Goal: Task Accomplishment & Management: Complete application form

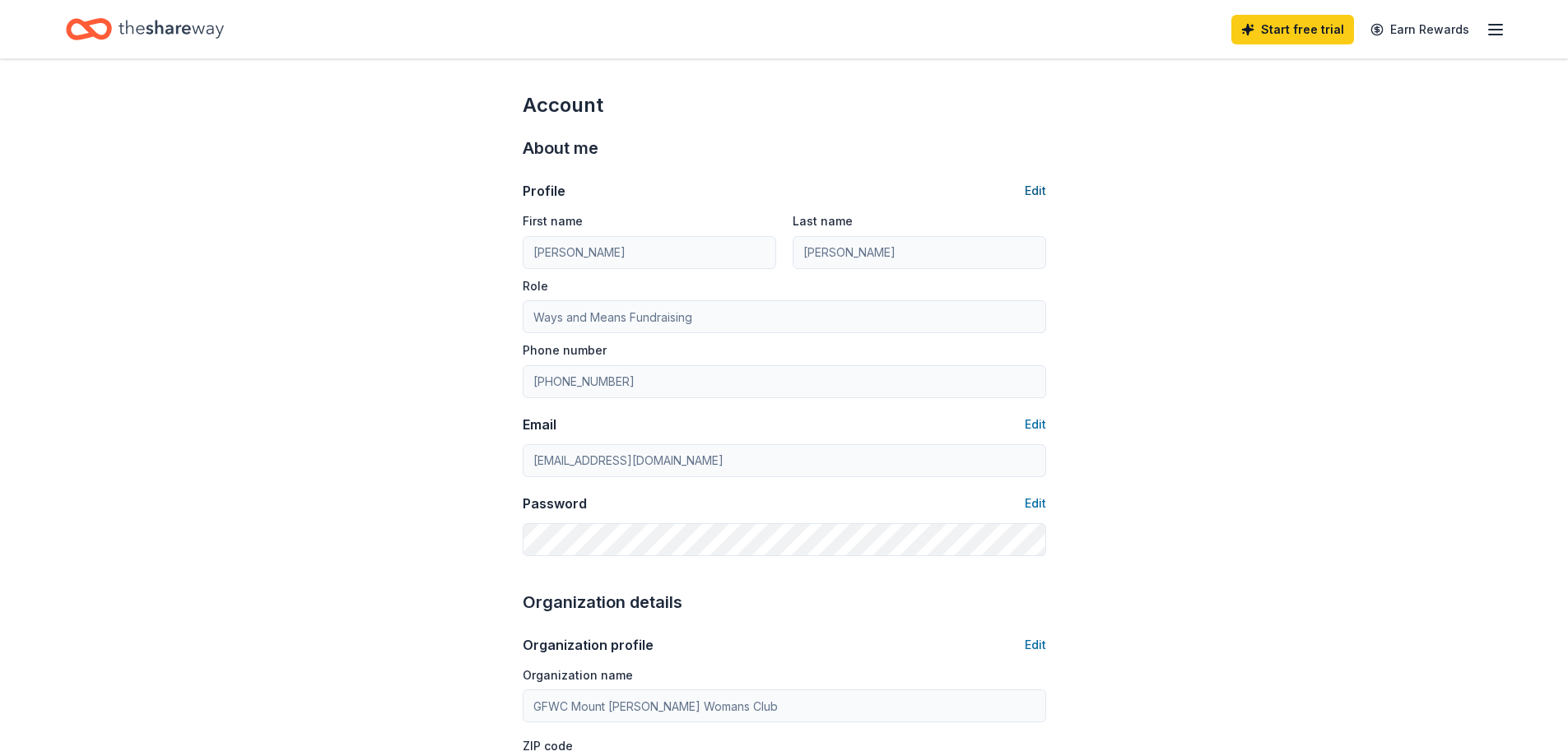
click at [1039, 185] on button "Edit" at bounding box center [1035, 190] width 21 height 19
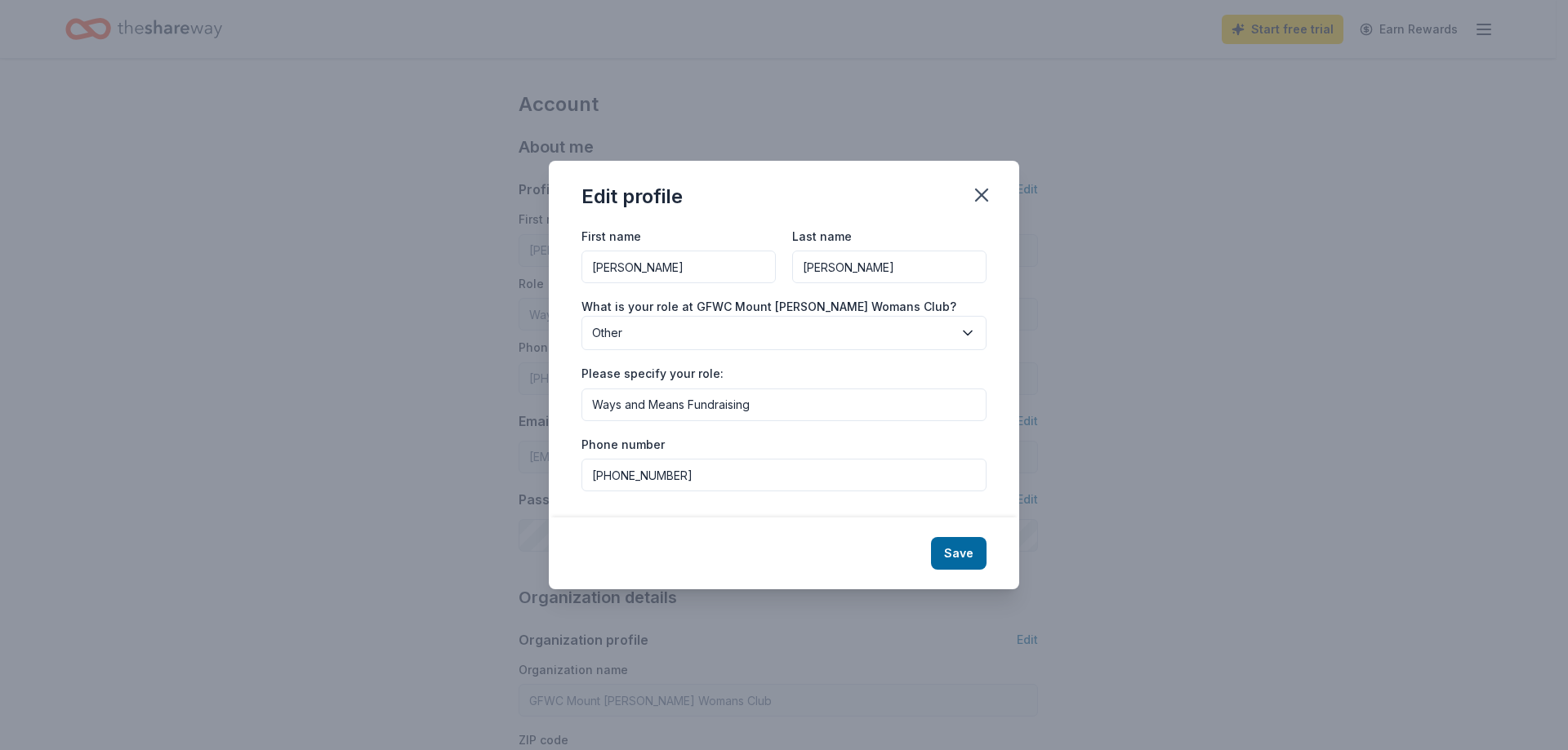
click at [772, 406] on input "Ways and Means Fundraising" at bounding box center [784, 405] width 405 height 33
type input "Ways and Means Sponsorship Chair"
click at [964, 559] on button "Save" at bounding box center [958, 553] width 55 height 33
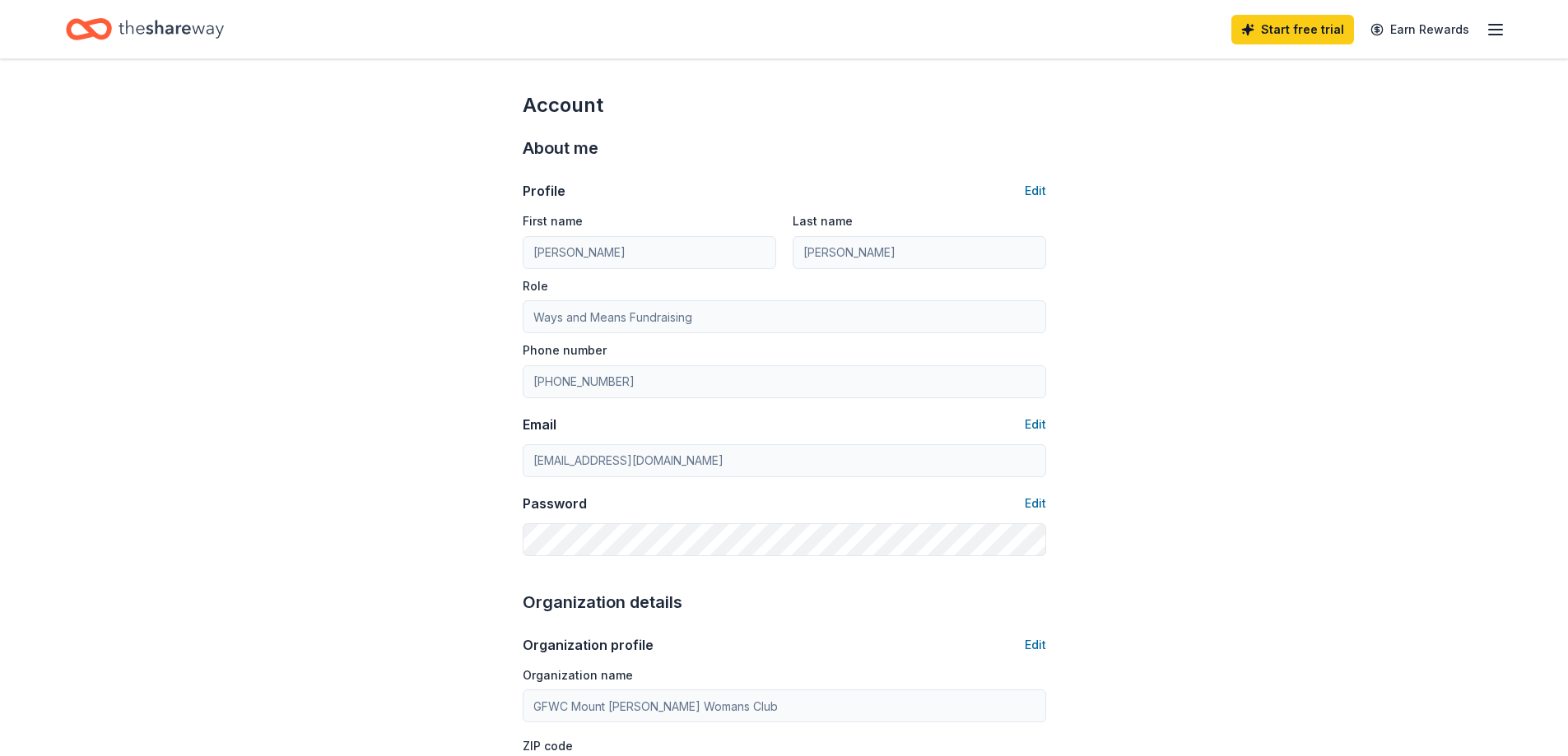
type input "Ways and Means Sponsorship Chair"
drag, startPoint x: 1501, startPoint y: 19, endPoint x: 1496, endPoint y: 27, distance: 9.4
click at [1501, 20] on icon "button" at bounding box center [1495, 29] width 19 height 19
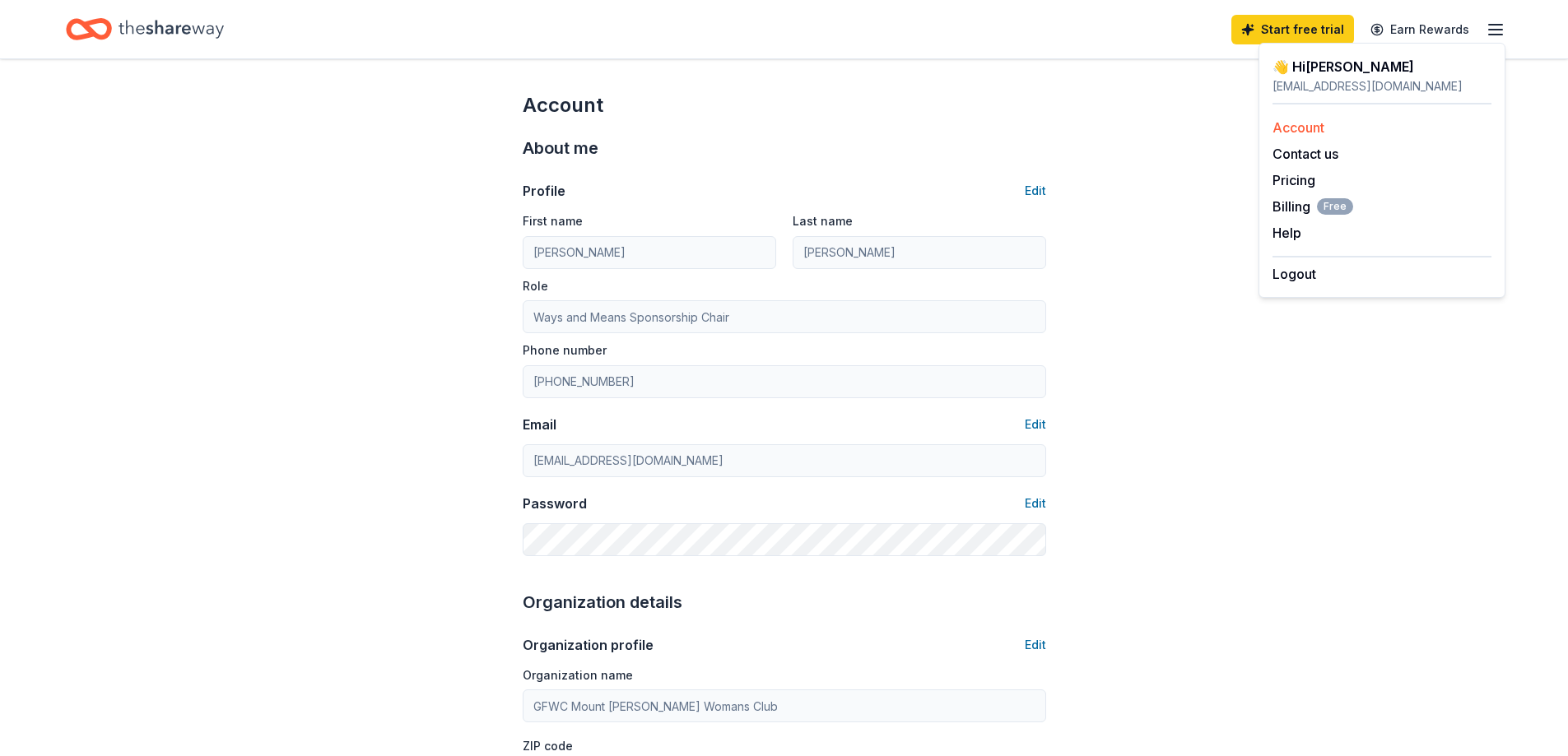
click at [1311, 129] on link "Account" at bounding box center [1298, 127] width 52 height 16
click at [1310, 123] on link "Account" at bounding box center [1298, 127] width 52 height 16
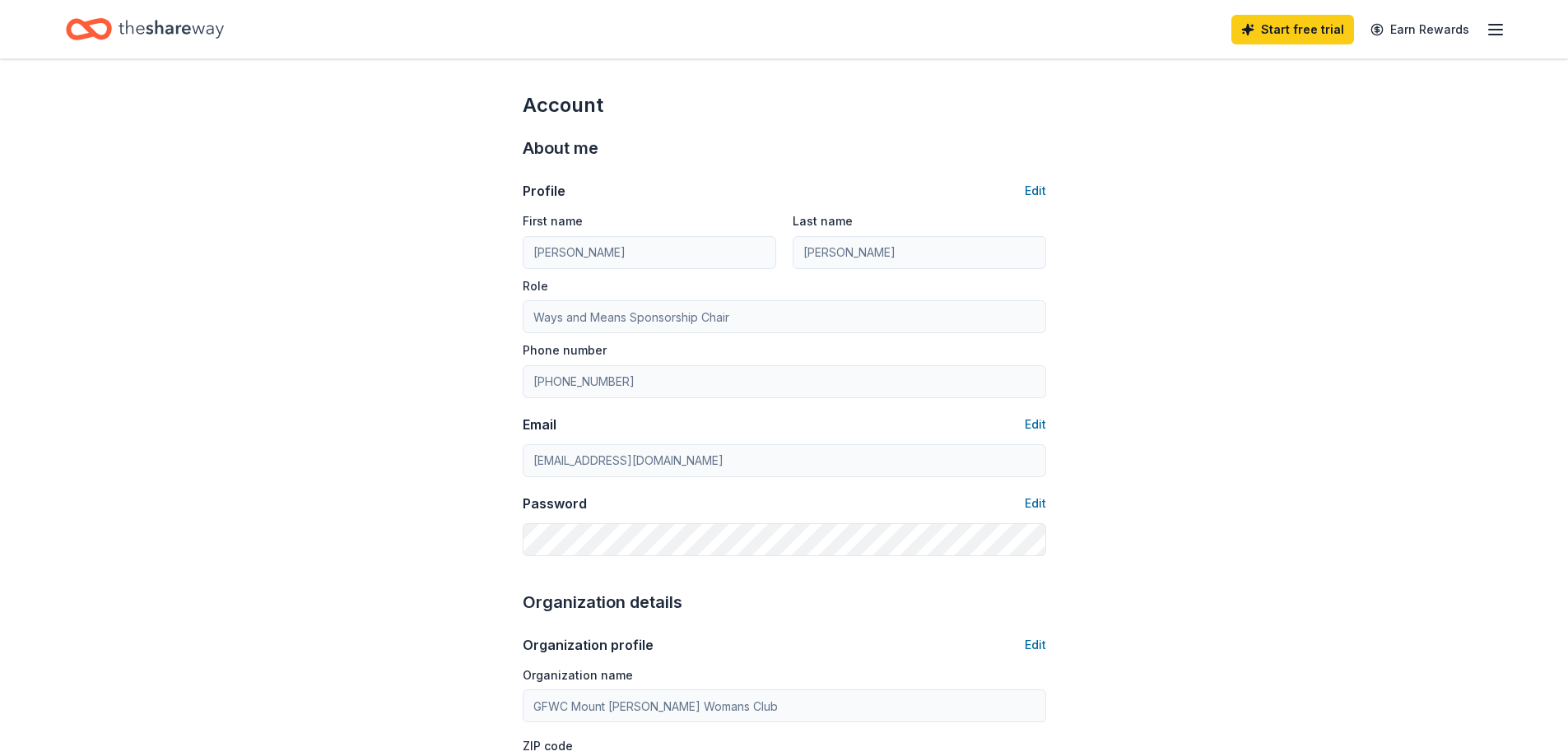
click at [1491, 19] on icon "button" at bounding box center [1495, 29] width 19 height 19
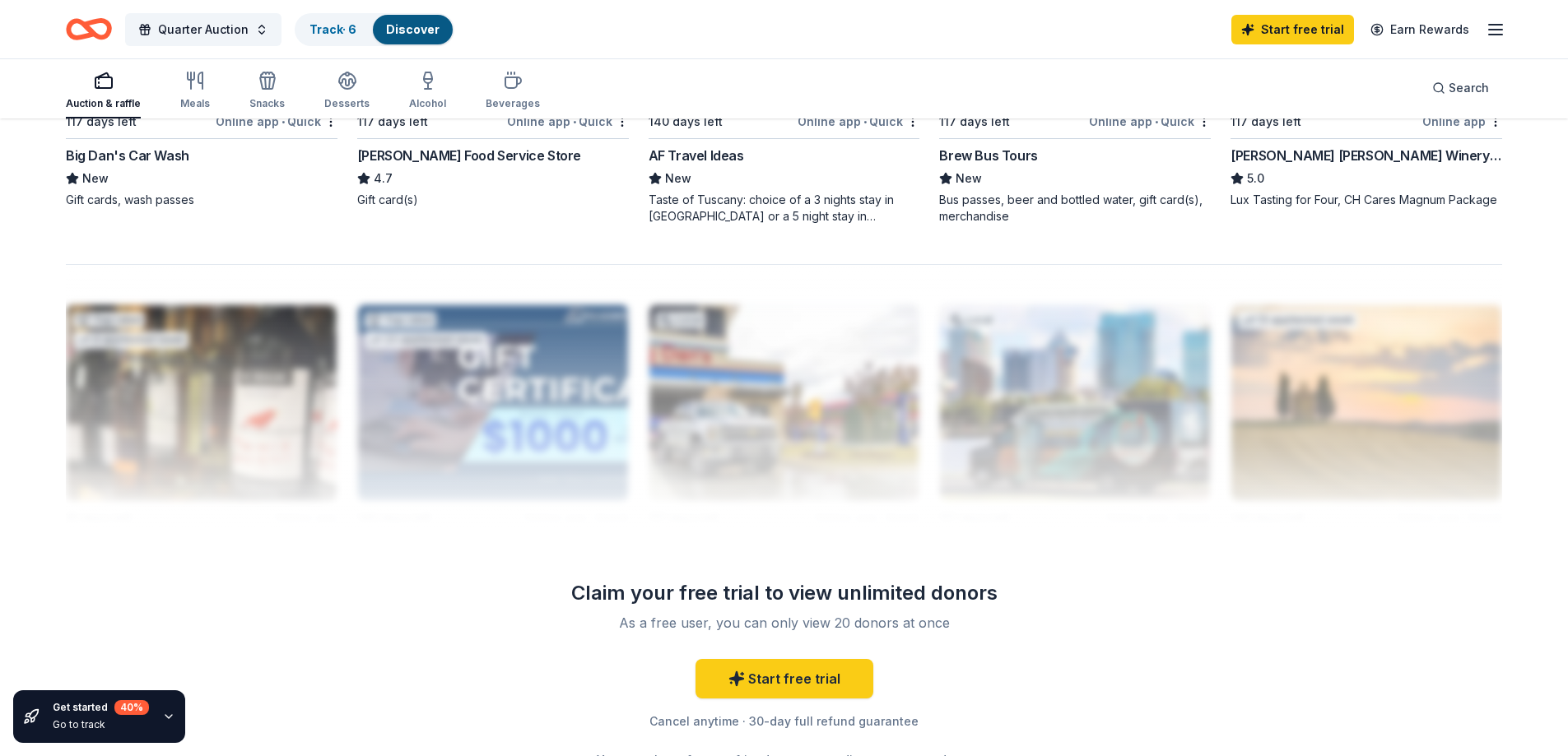
scroll to position [1335, 0]
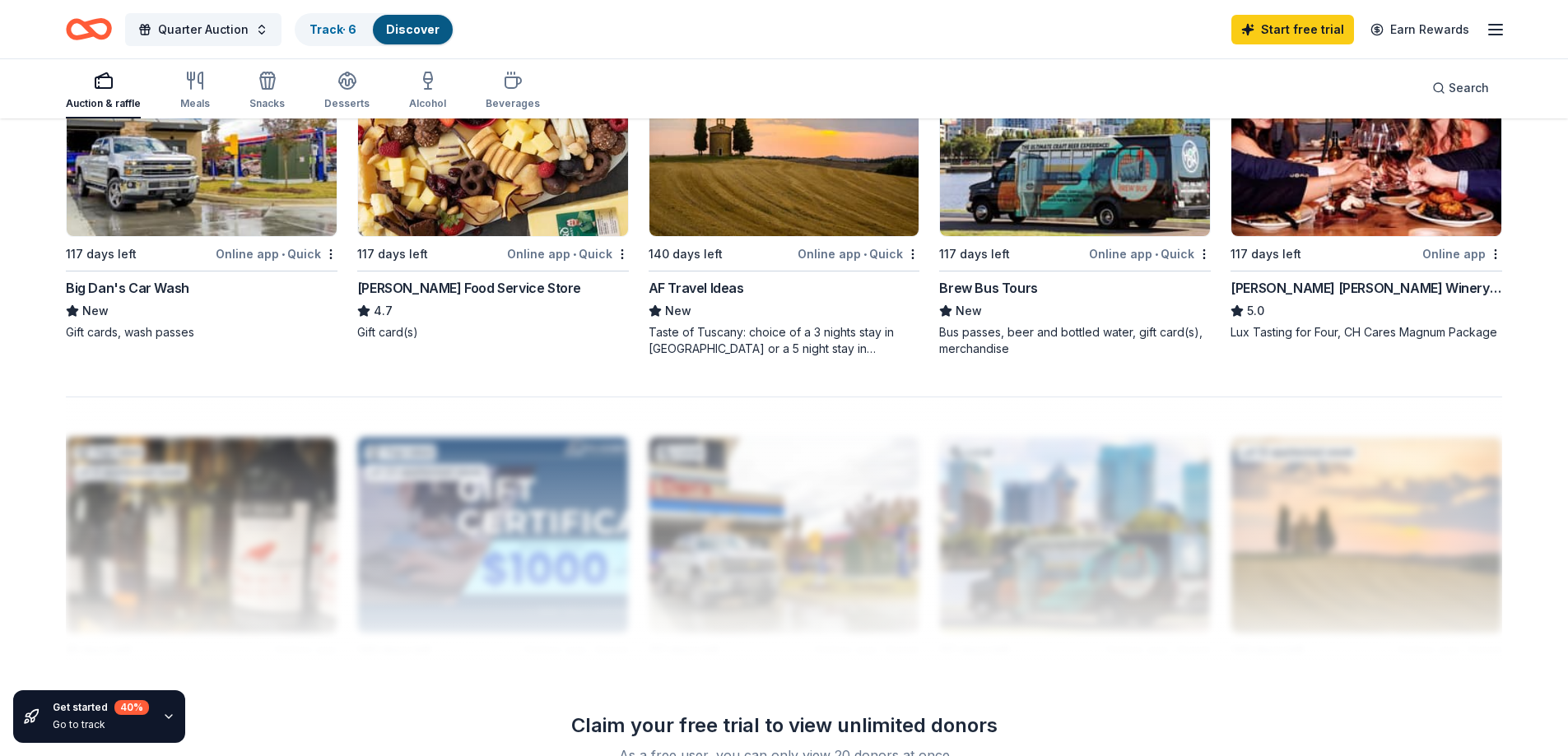
click at [1407, 227] on img at bounding box center [1366, 138] width 270 height 196
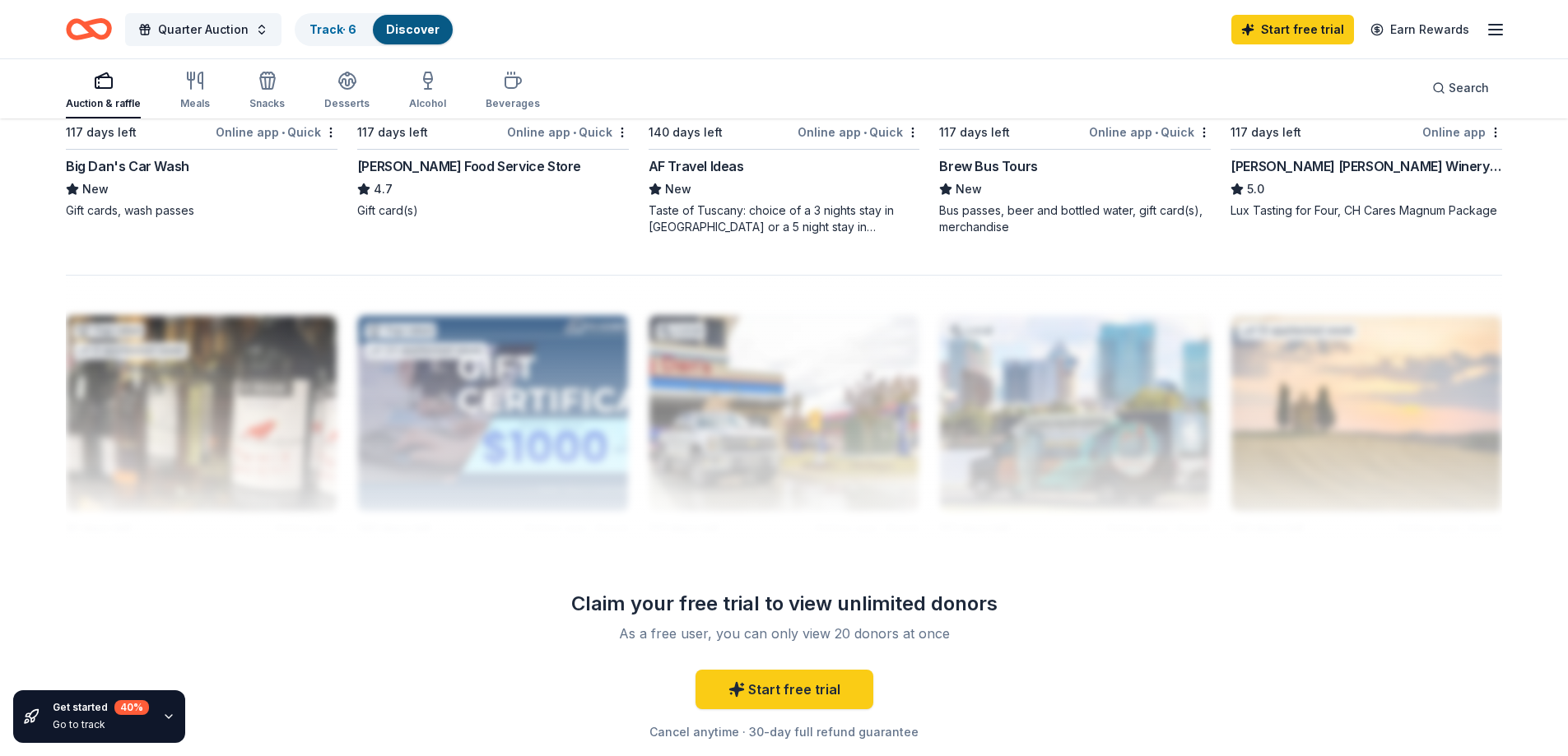
scroll to position [1636, 0]
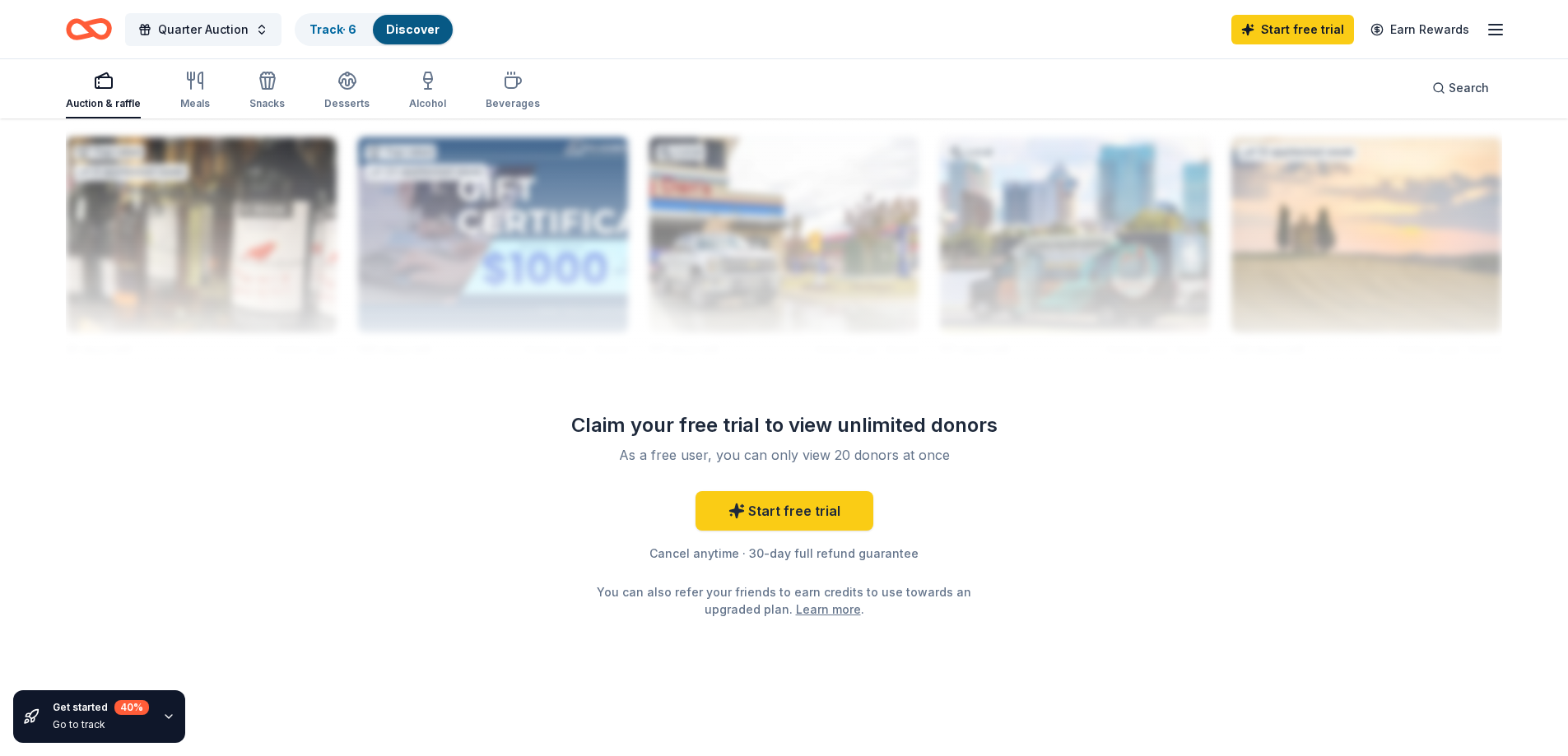
drag, startPoint x: 1334, startPoint y: 170, endPoint x: 1370, endPoint y: 202, distance: 48.2
click at [1339, 173] on div at bounding box center [784, 228] width 1436 height 263
click at [100, 98] on div "Auction & raffle" at bounding box center [103, 104] width 75 height 14
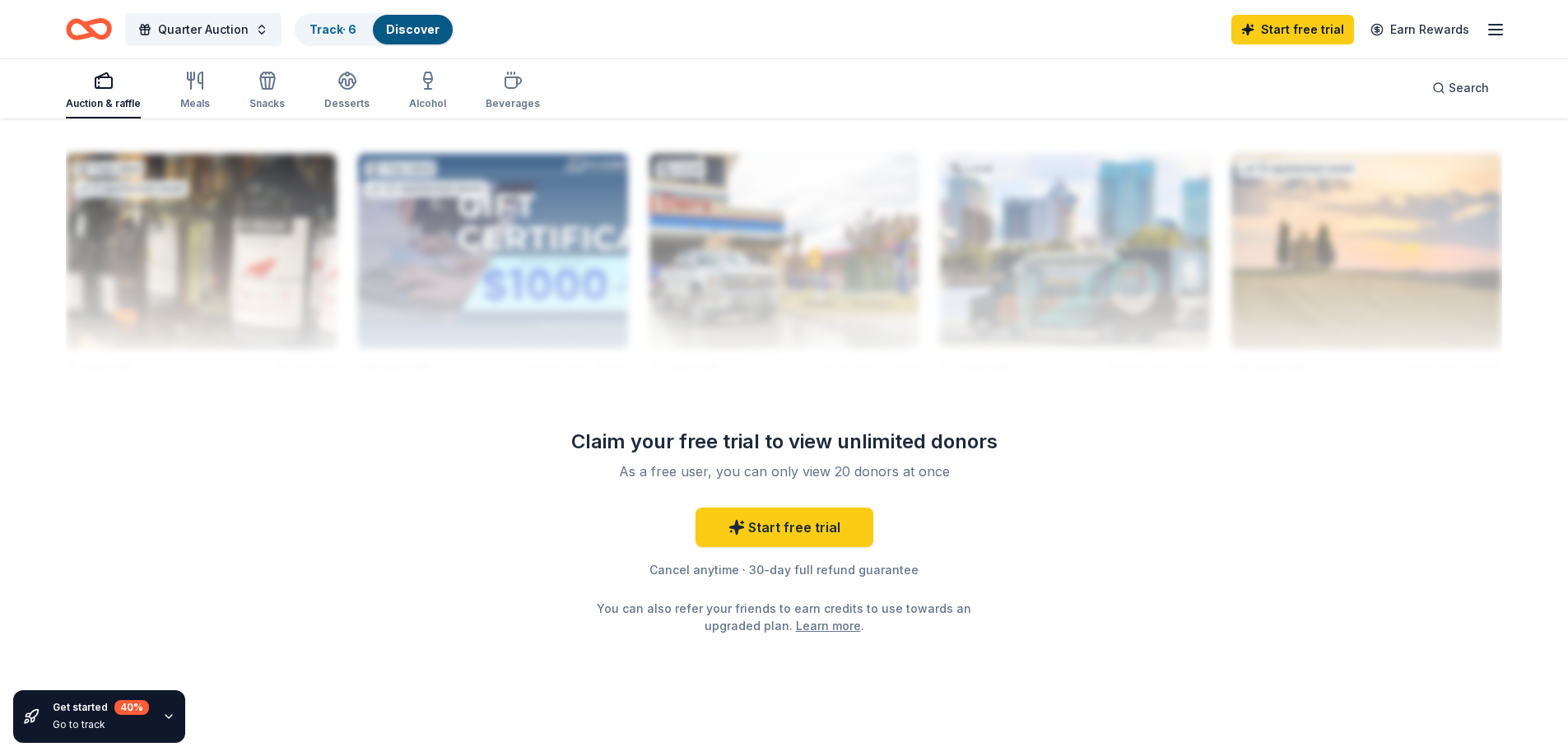
scroll to position [1636, 0]
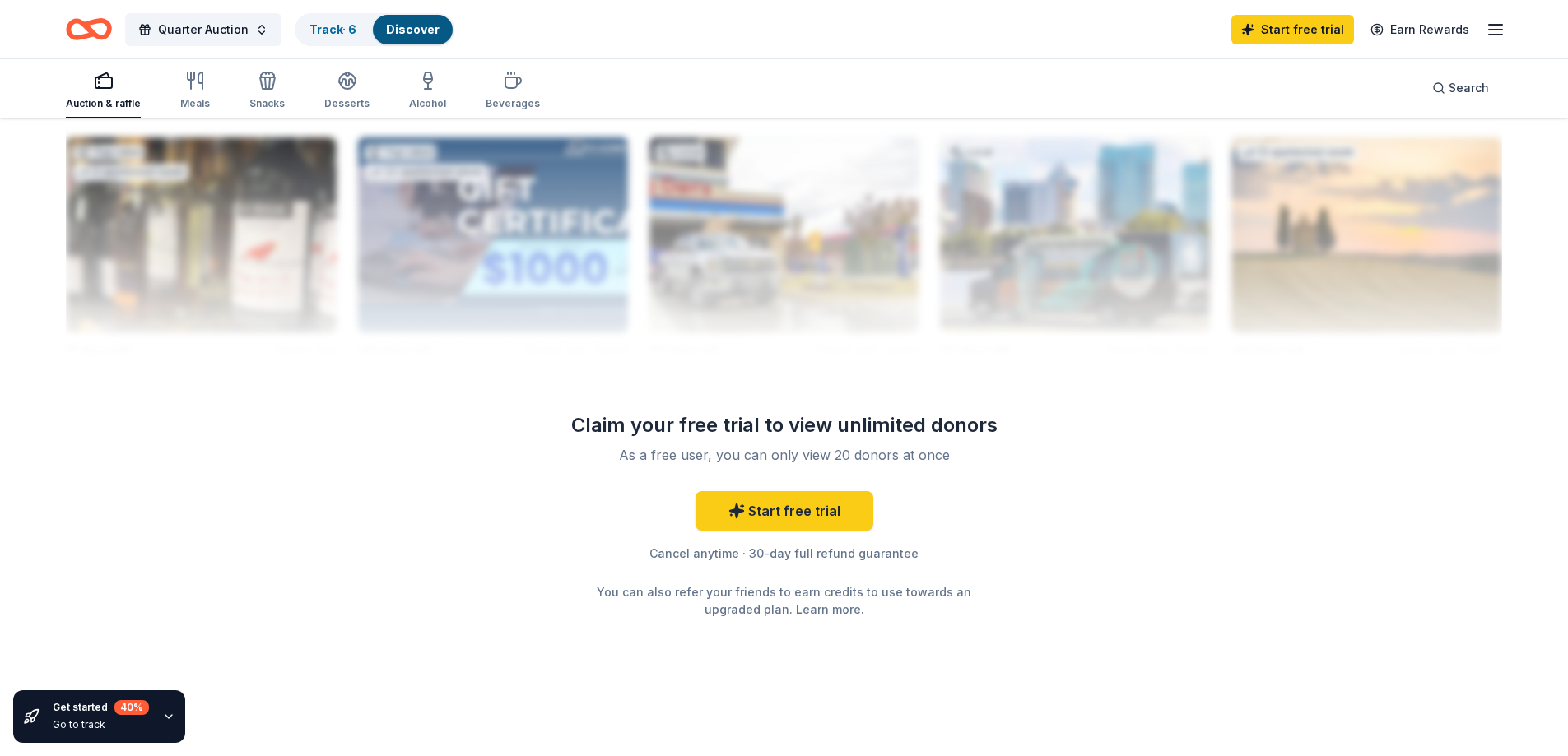
click at [775, 506] on link "Start free trial" at bounding box center [784, 510] width 178 height 40
click at [86, 715] on div "Get started 40 %" at bounding box center [101, 707] width 97 height 14
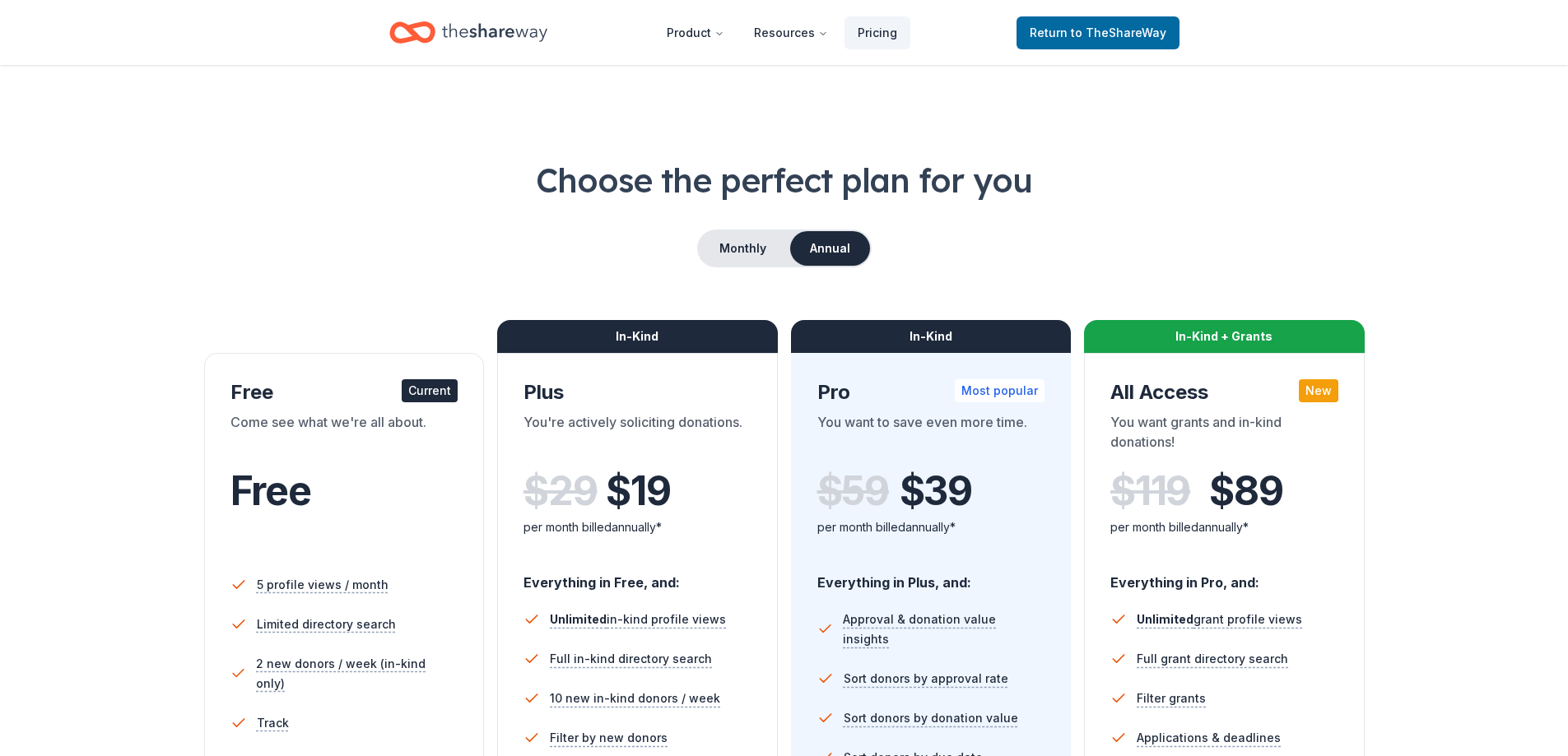
click at [413, 395] on div "Current" at bounding box center [429, 390] width 56 height 23
click at [292, 597] on div "Get 20 in-kind donors and 20 grant opportunities per search result. Get 20 in-k…" at bounding box center [354, 593] width 247 height 36
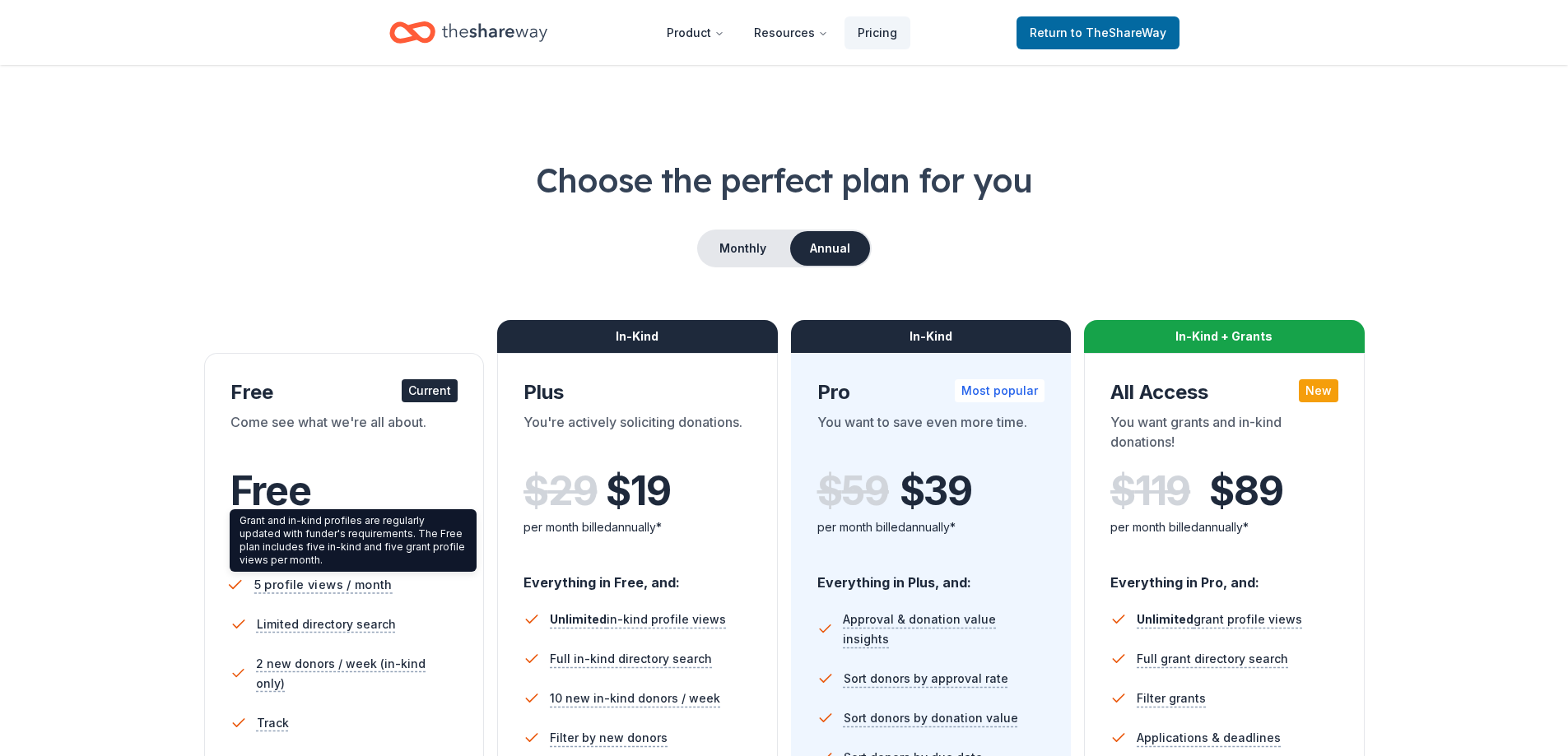
click at [315, 579] on span "5 profile views / month" at bounding box center [322, 585] width 138 height 20
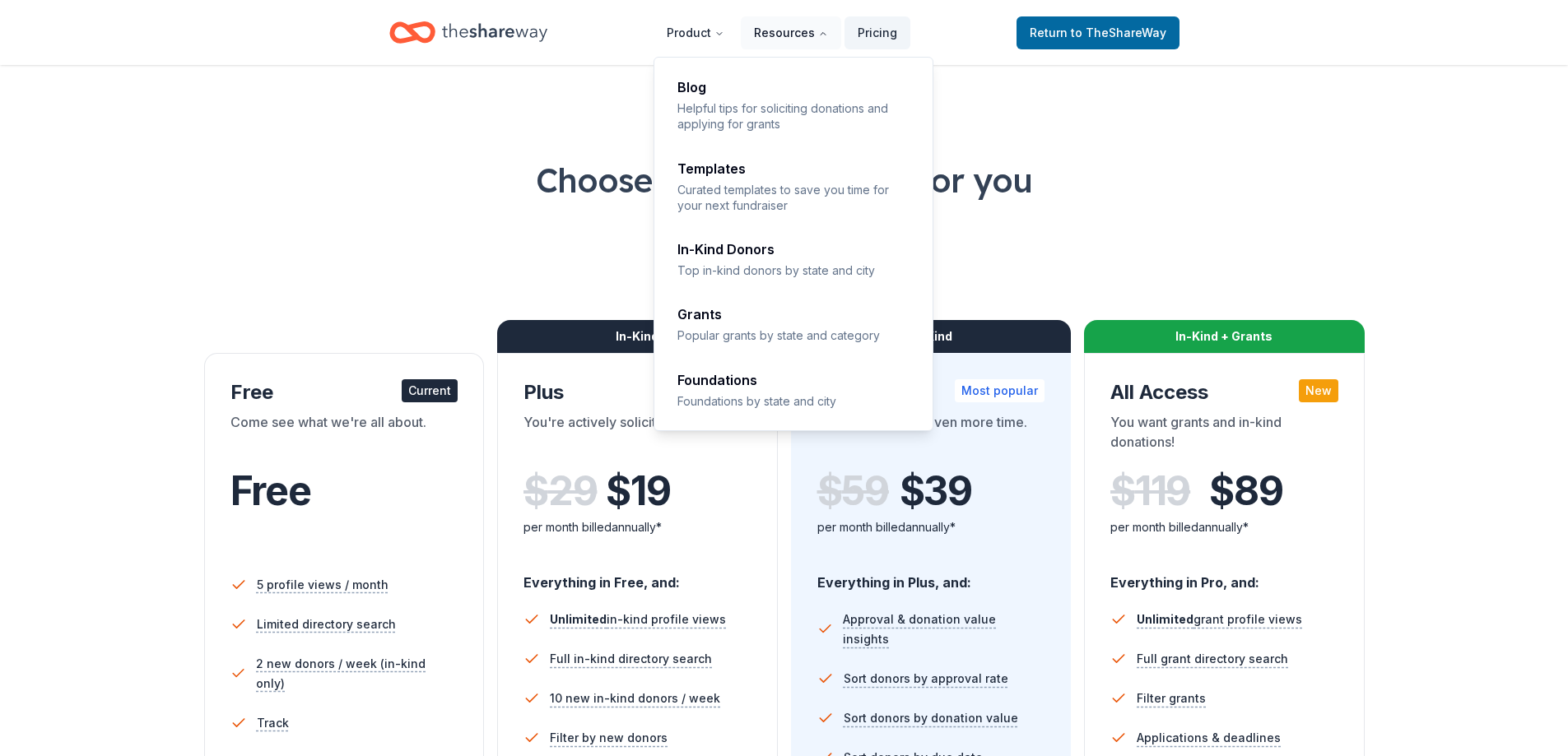
click at [784, 30] on button "Resources" at bounding box center [791, 32] width 101 height 33
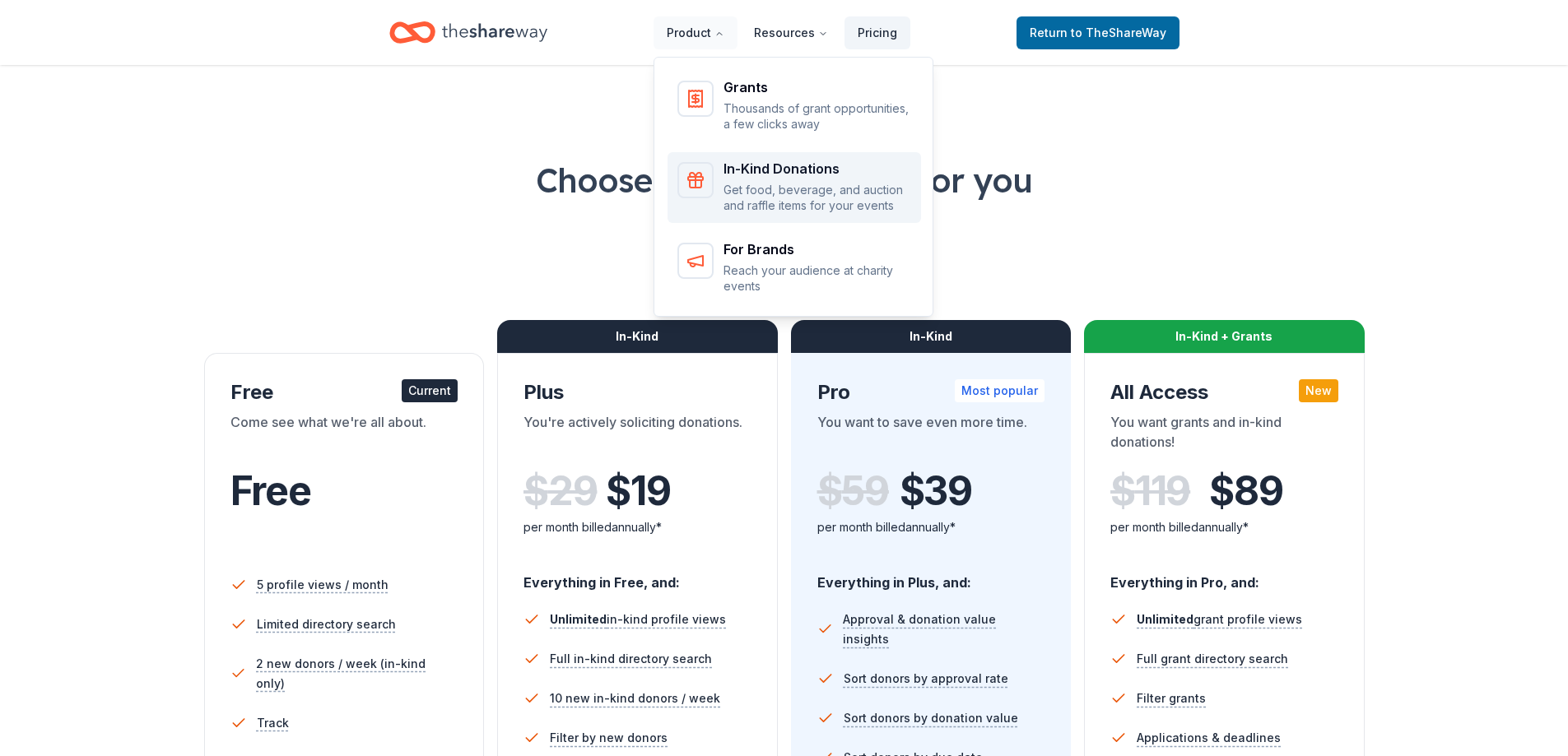
click at [790, 191] on p "Get food, beverage, and auction and raffle items for your events" at bounding box center [818, 198] width 188 height 32
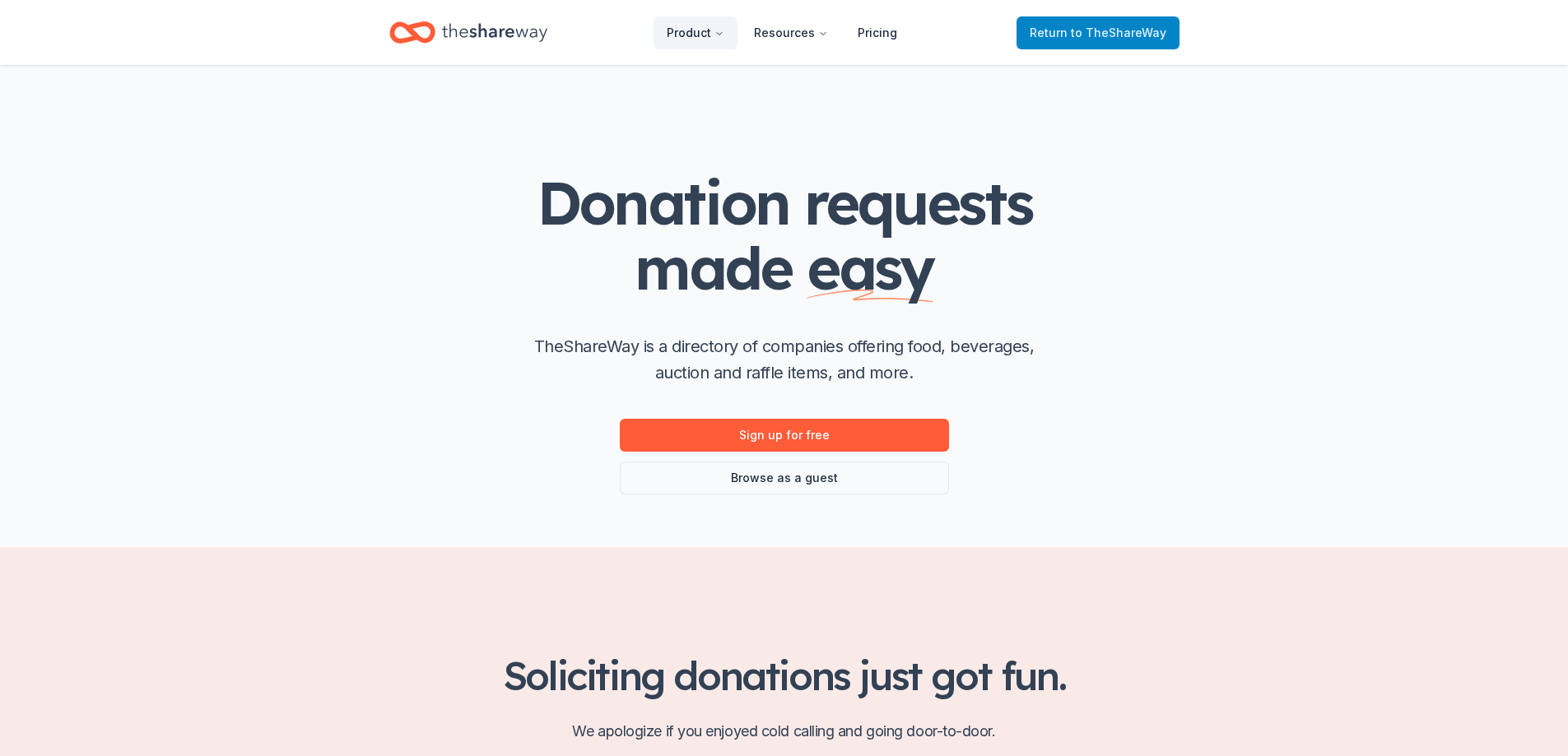
click at [1092, 30] on span "to TheShareWay" at bounding box center [1118, 32] width 96 height 14
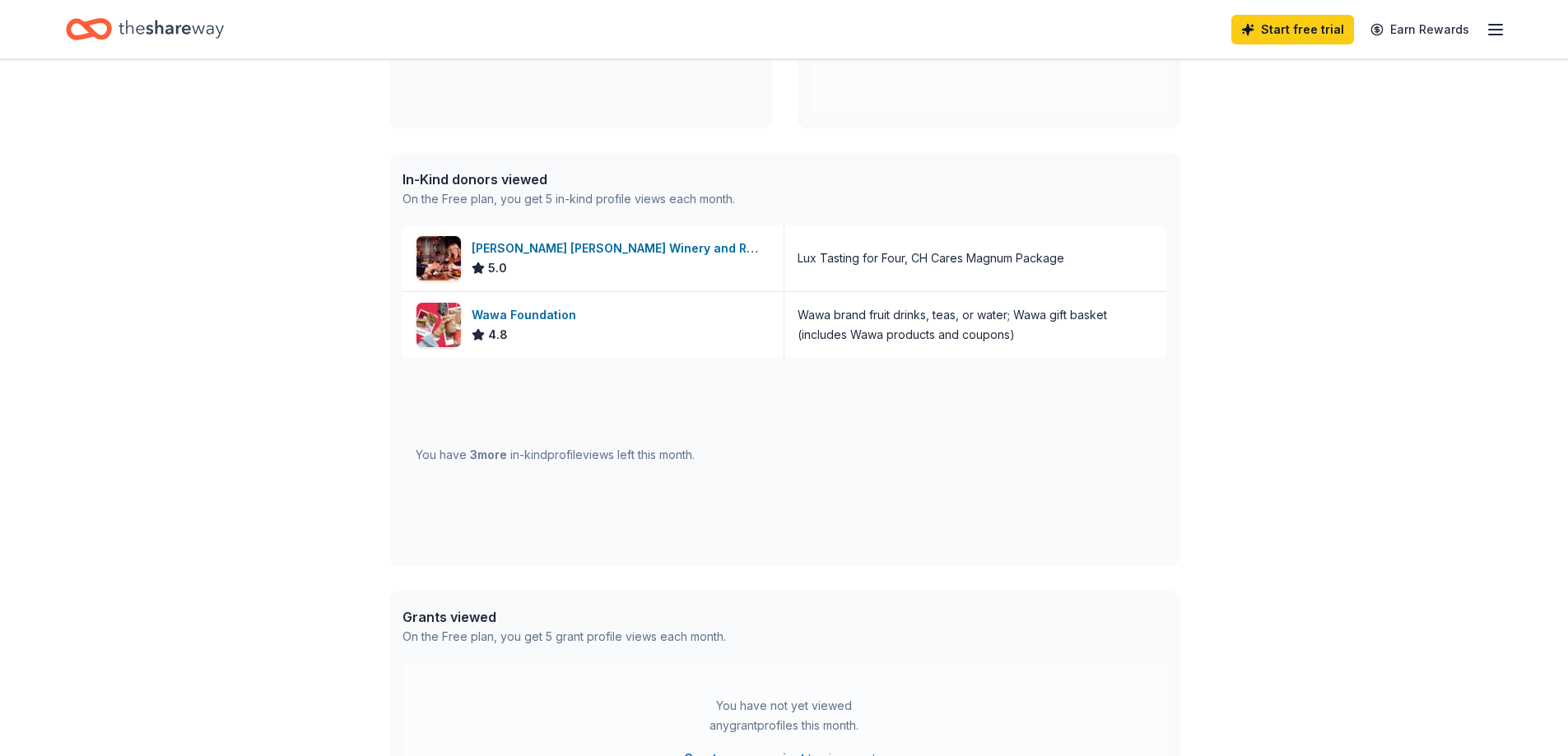
scroll to position [338, 0]
click at [500, 457] on span "3 more" at bounding box center [489, 458] width 37 height 14
click at [488, 189] on div "In-Kind donors viewed" at bounding box center [568, 182] width 333 height 19
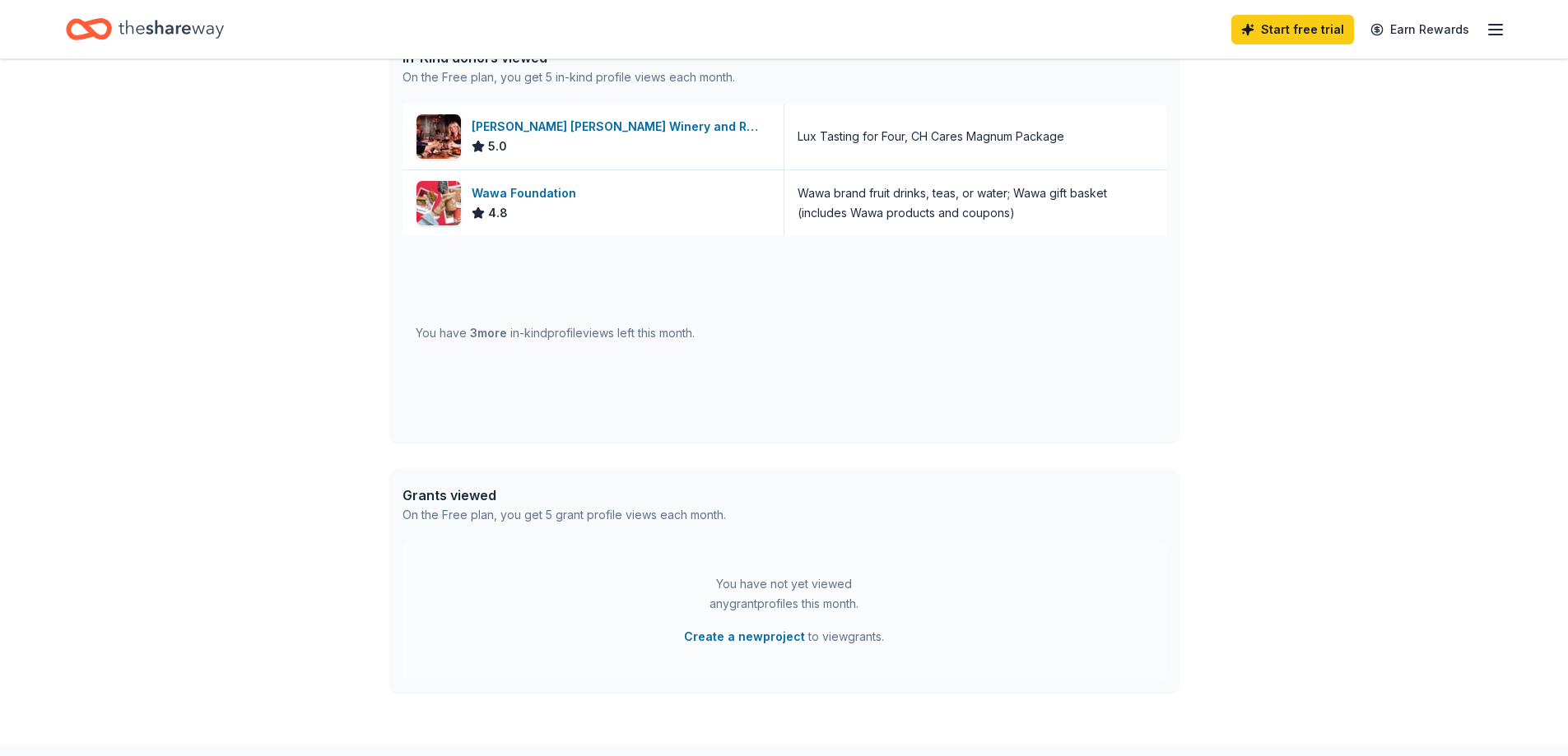
scroll to position [485, 0]
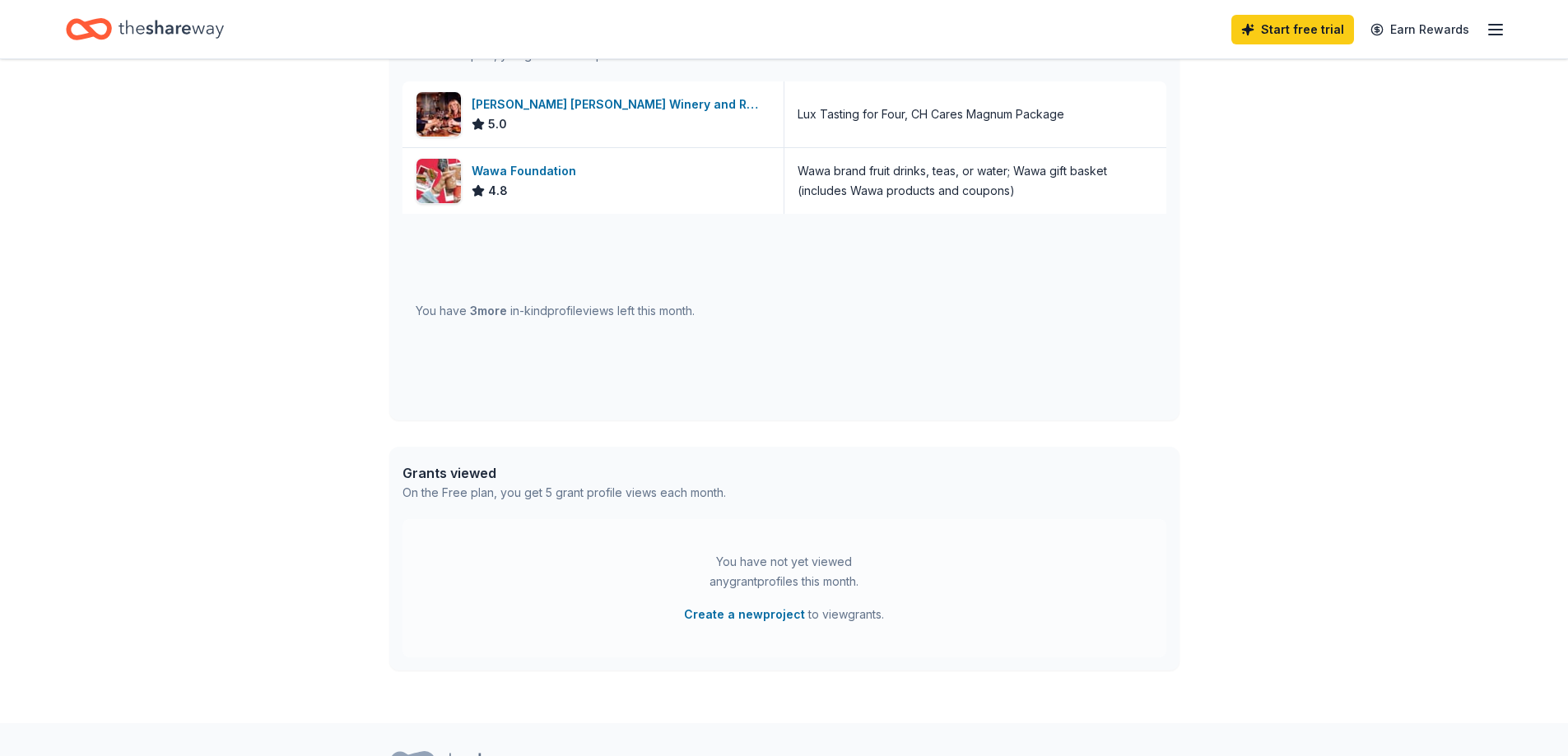
click at [492, 313] on span "3 more" at bounding box center [489, 311] width 37 height 14
click at [492, 312] on span "3 more" at bounding box center [489, 311] width 37 height 14
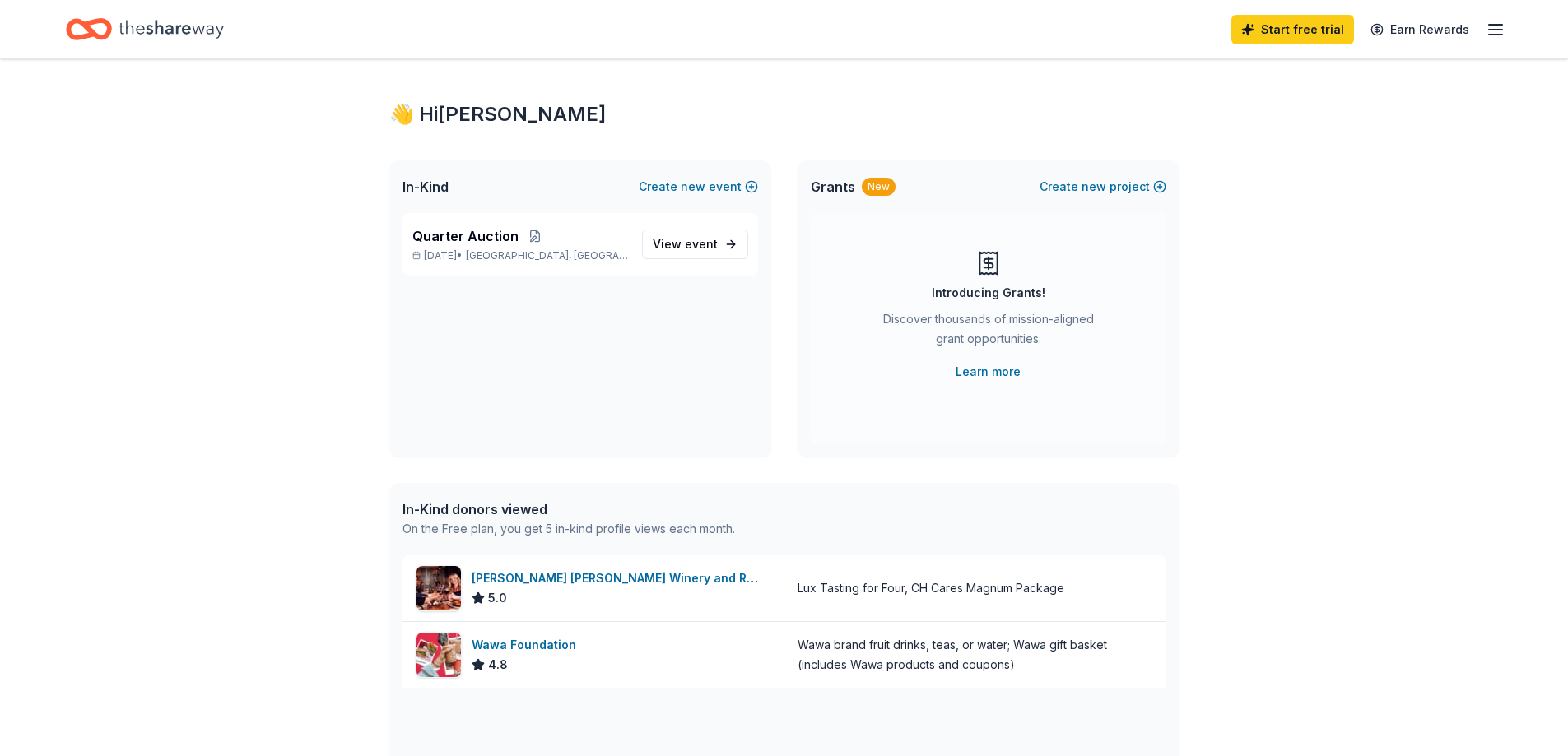
scroll to position [0, 0]
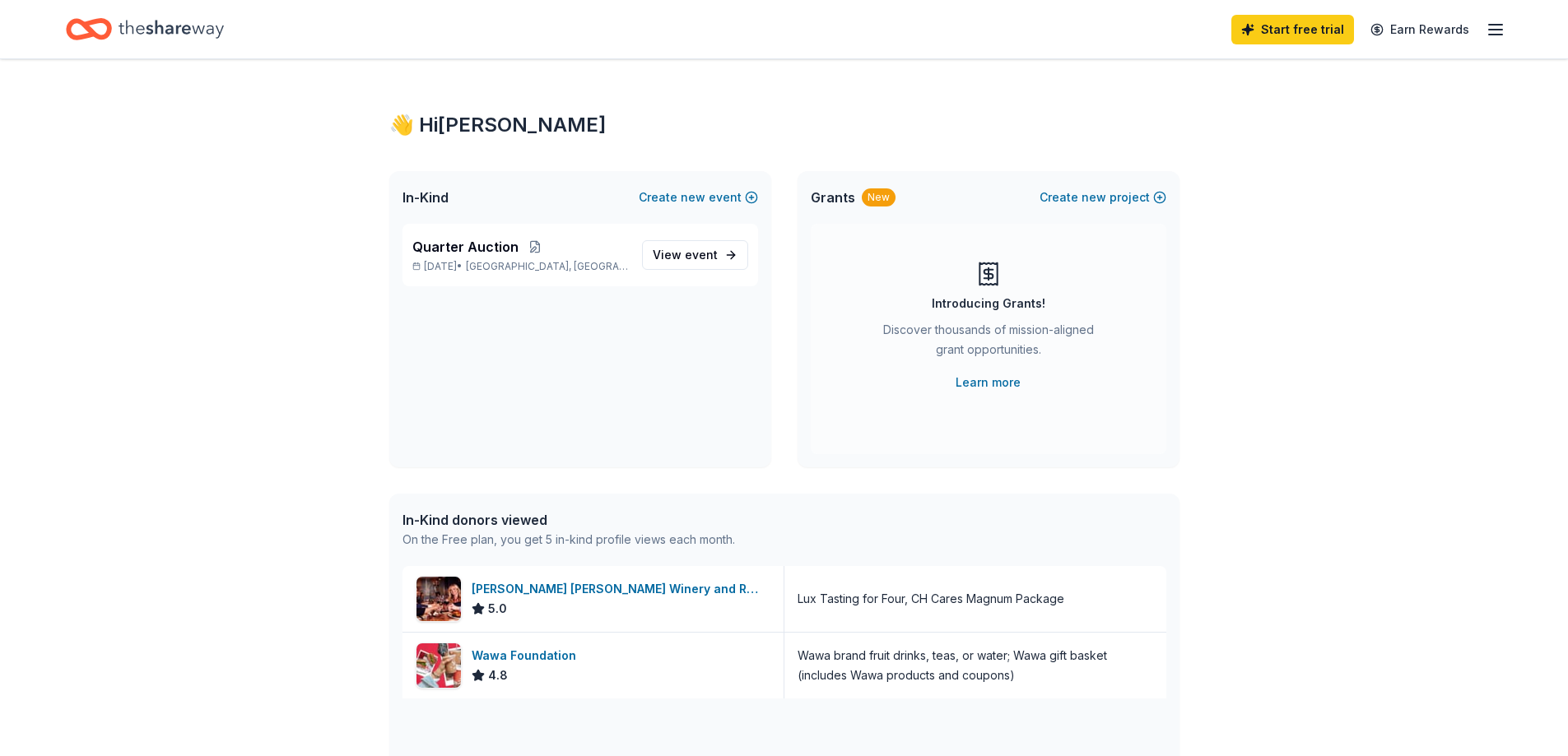
click at [1493, 30] on line "button" at bounding box center [1496, 30] width 14 height 0
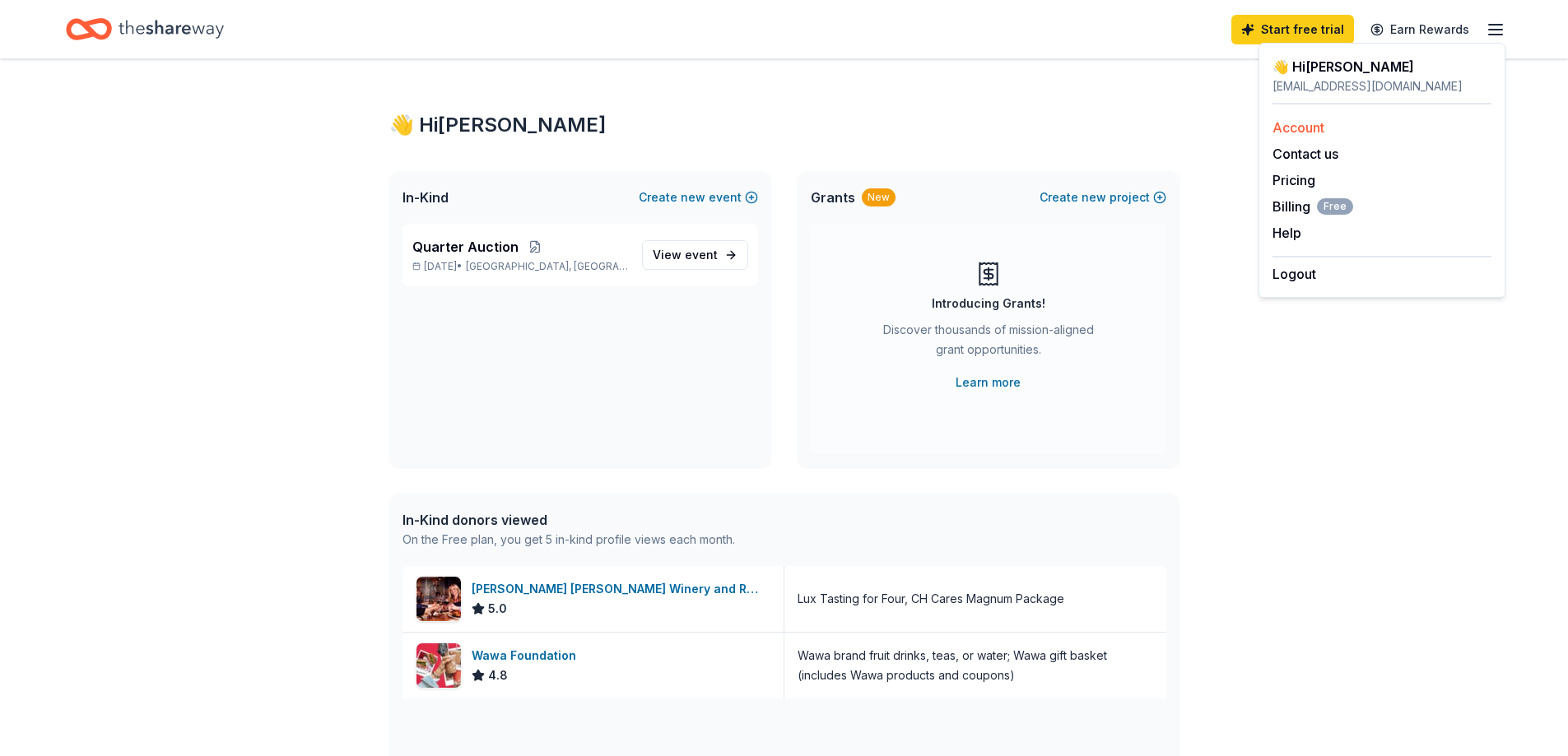
click at [1304, 121] on link "Account" at bounding box center [1298, 127] width 52 height 16
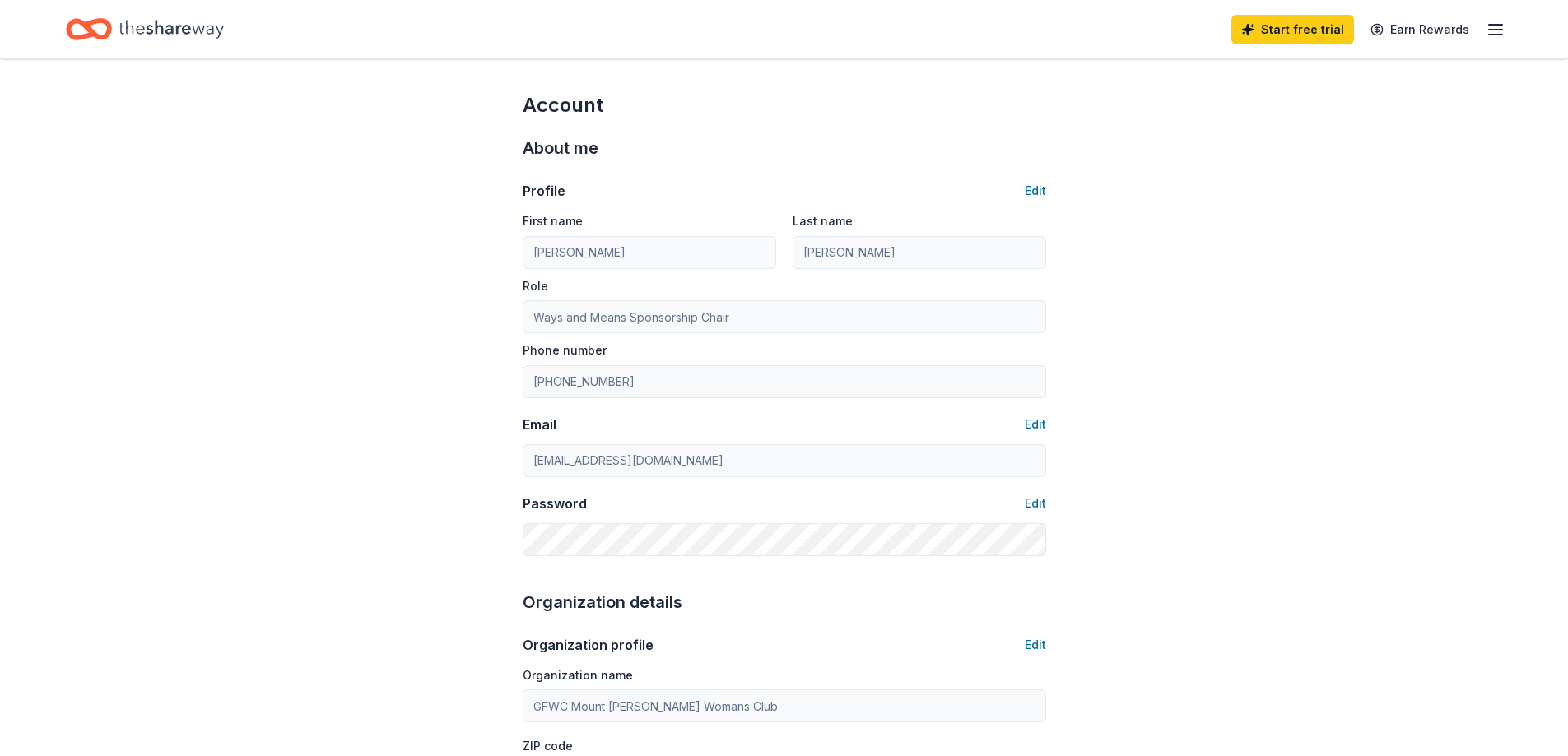
click at [181, 27] on icon "Home" at bounding box center [171, 30] width 105 height 34
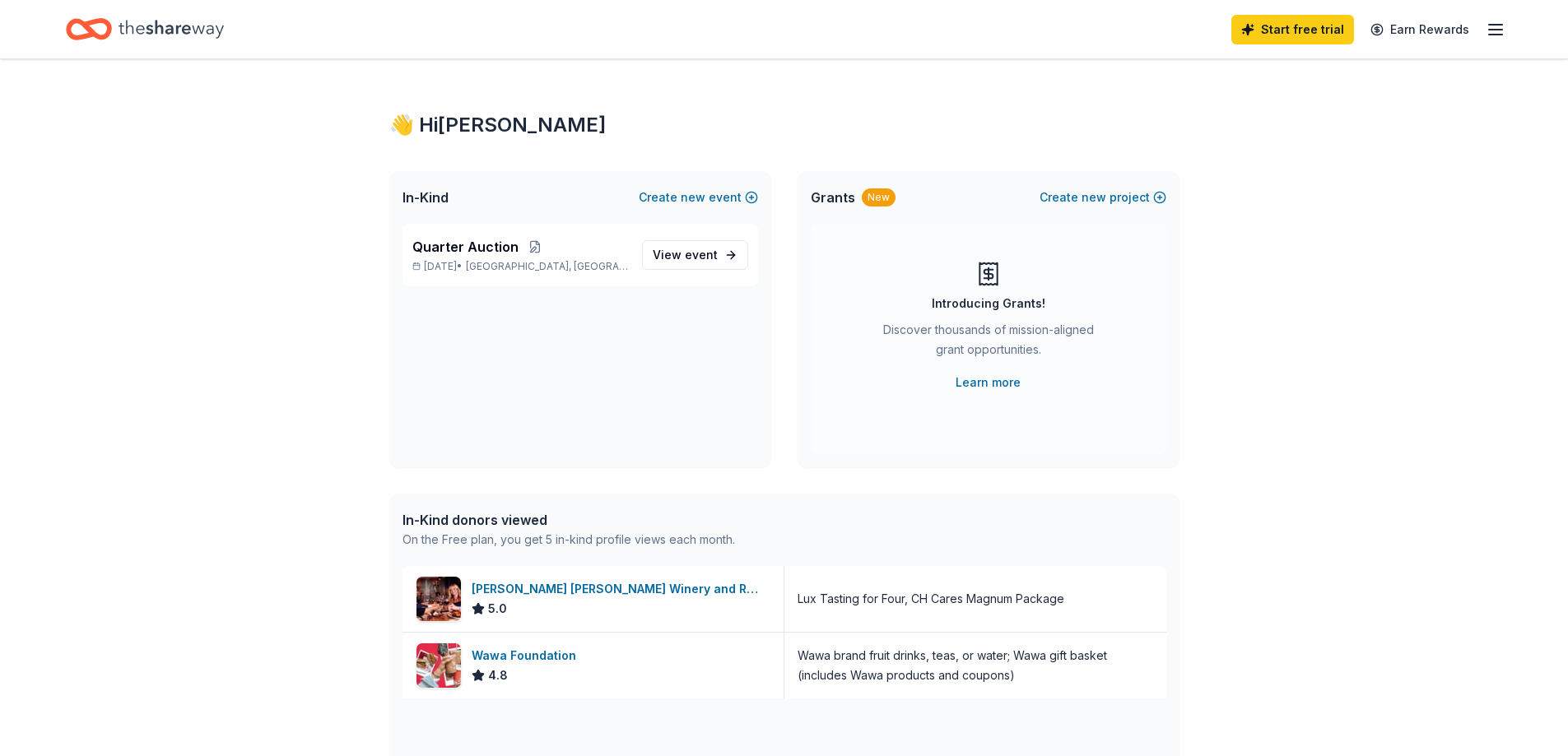
drag, startPoint x: 458, startPoint y: 518, endPoint x: 531, endPoint y: 518, distance: 73.0
click at [460, 518] on div "In-Kind donors viewed" at bounding box center [568, 520] width 333 height 19
click at [533, 519] on div "In-Kind donors viewed" at bounding box center [568, 520] width 333 height 19
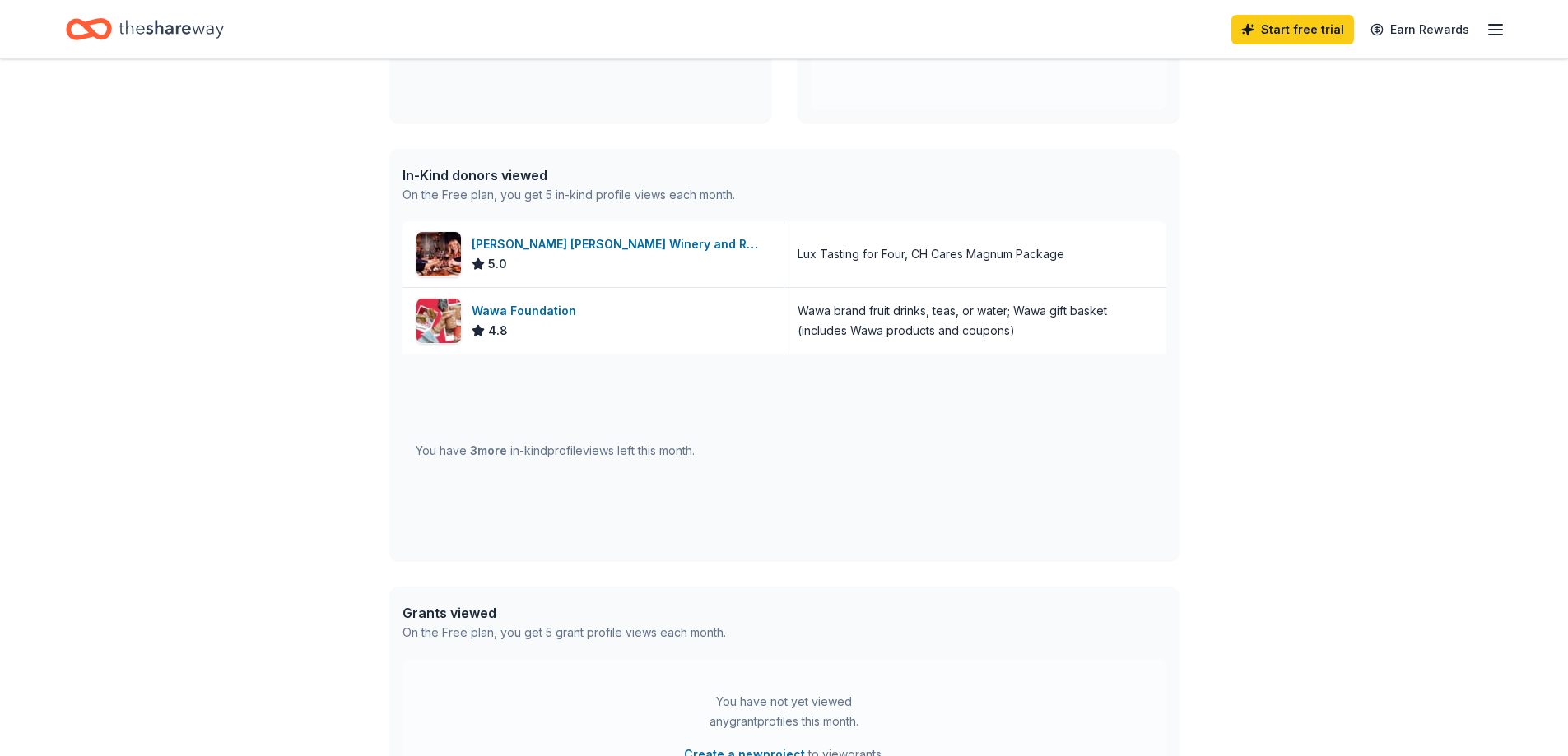
scroll to position [351, 0]
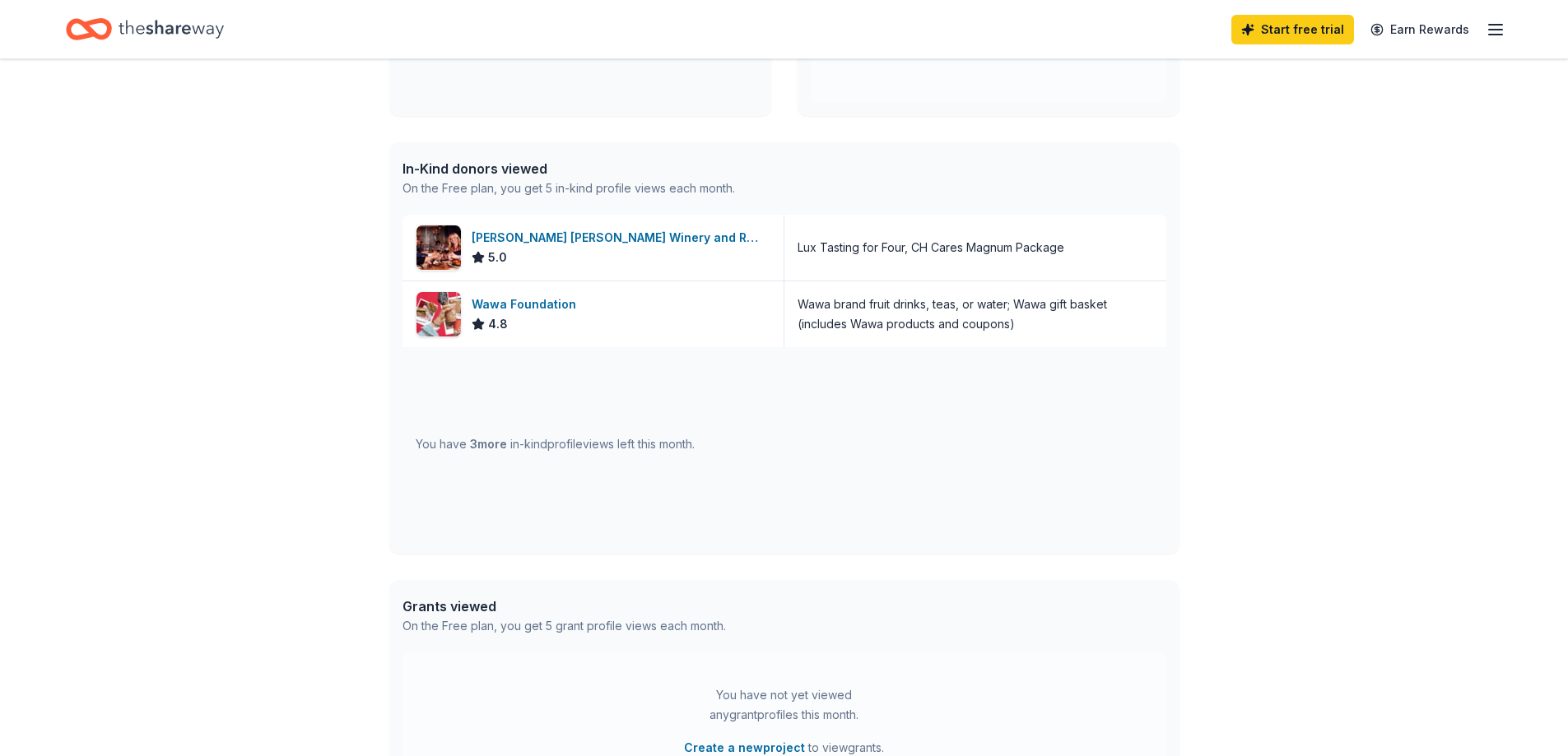
click at [456, 604] on div "Grants viewed" at bounding box center [564, 606] width 323 height 19
click at [665, 634] on div "On the Free plan, you get 5 grant profile views each month." at bounding box center [564, 626] width 323 height 19
click at [839, 699] on div "You have not yet viewed any grant profiles this month." at bounding box center [784, 705] width 206 height 40
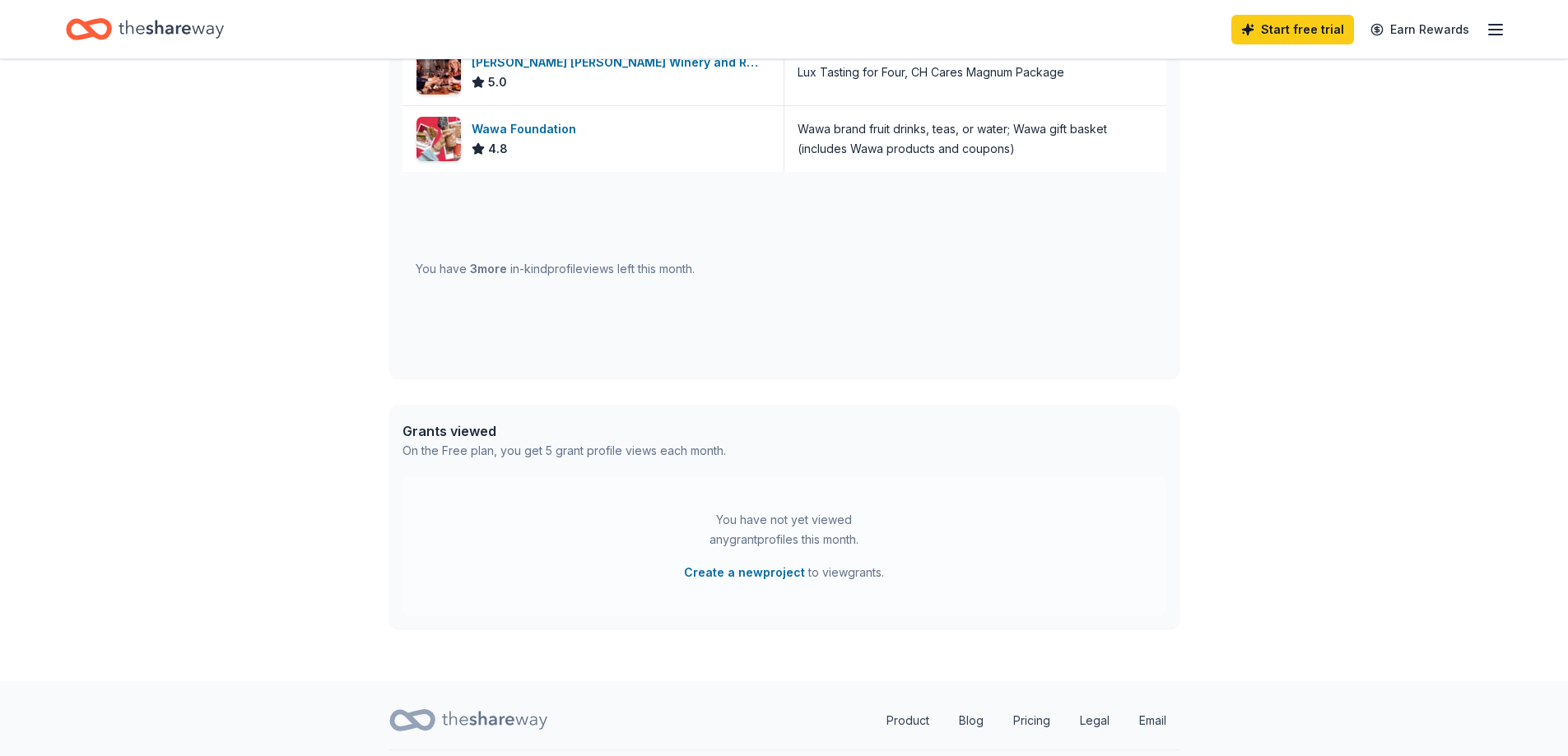
scroll to position [571, 0]
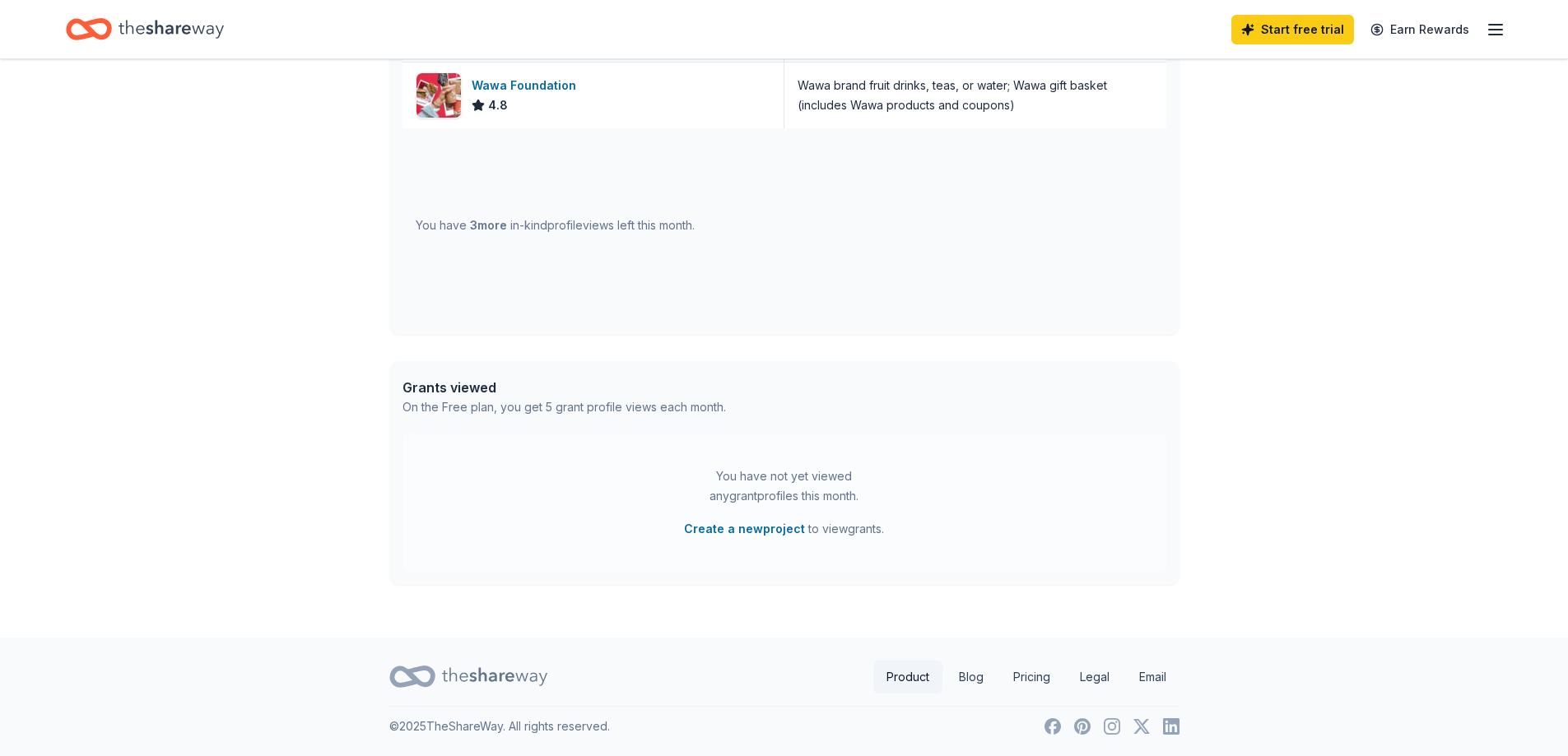
click at [907, 672] on link "Product" at bounding box center [908, 677] width 69 height 33
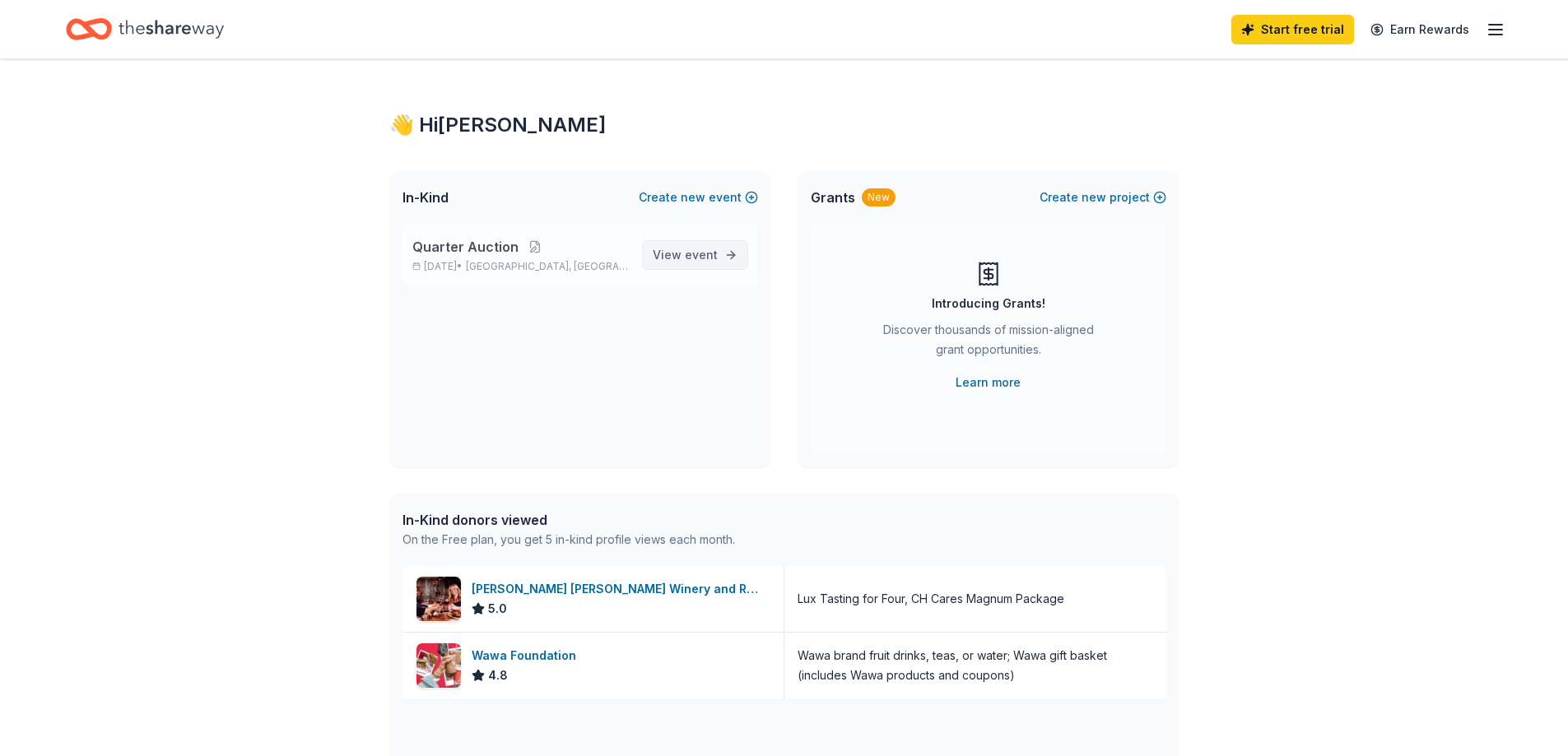
click at [690, 252] on span "event" at bounding box center [701, 255] width 33 height 14
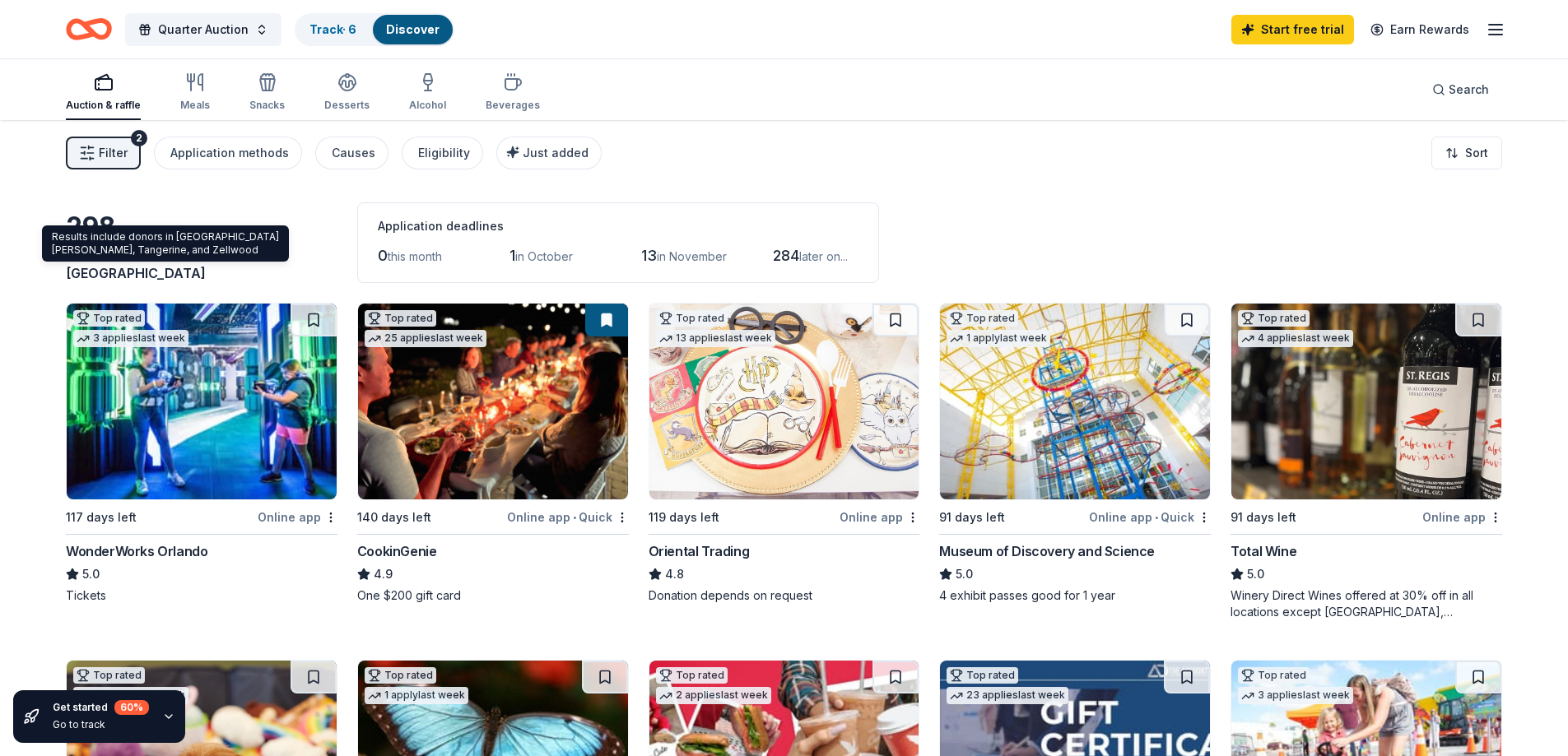
click at [119, 264] on div "results in Mount Dora, FL" at bounding box center [202, 263] width 272 height 40
click at [128, 279] on span "Mount Dora, FL" at bounding box center [164, 263] width 196 height 36
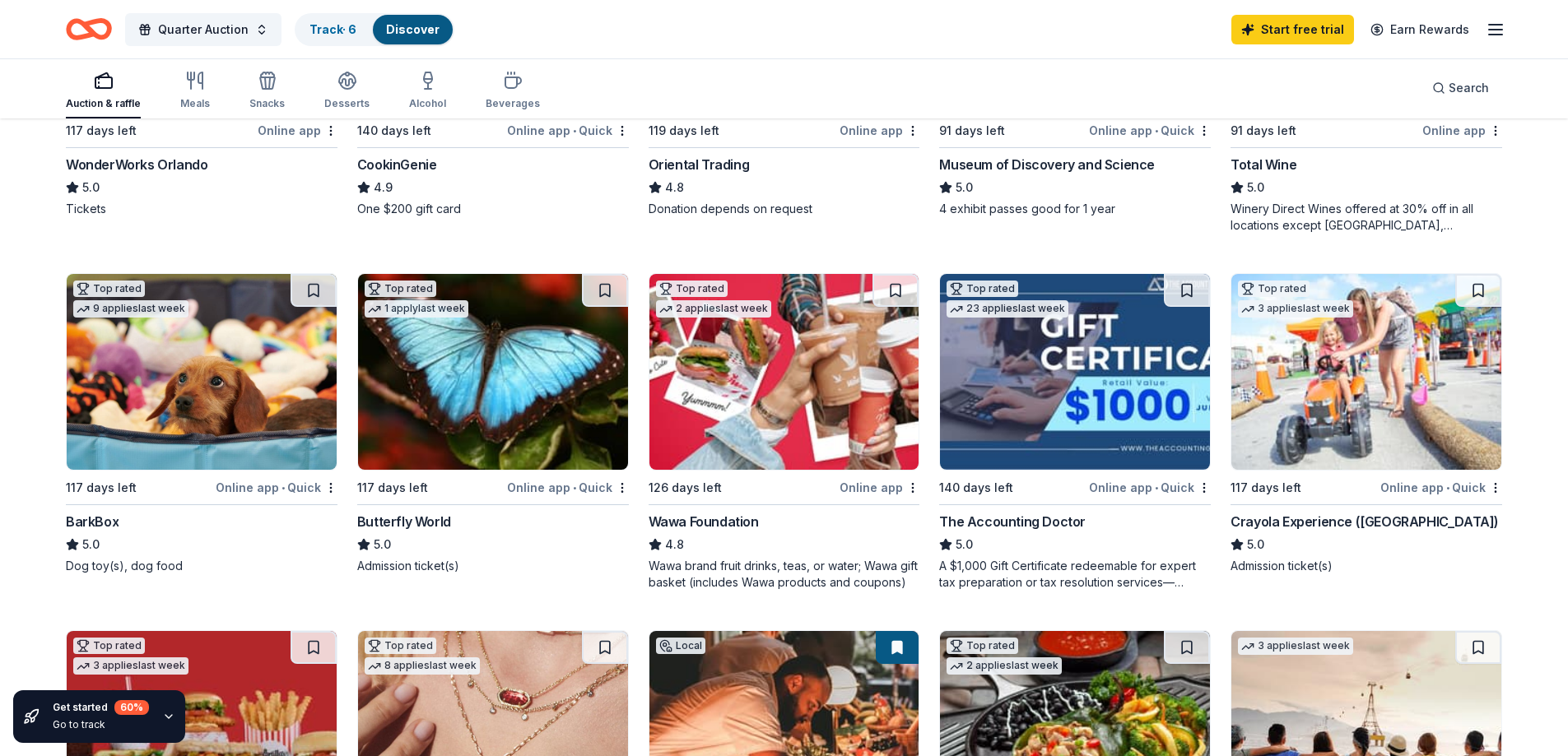
scroll to position [368, 0]
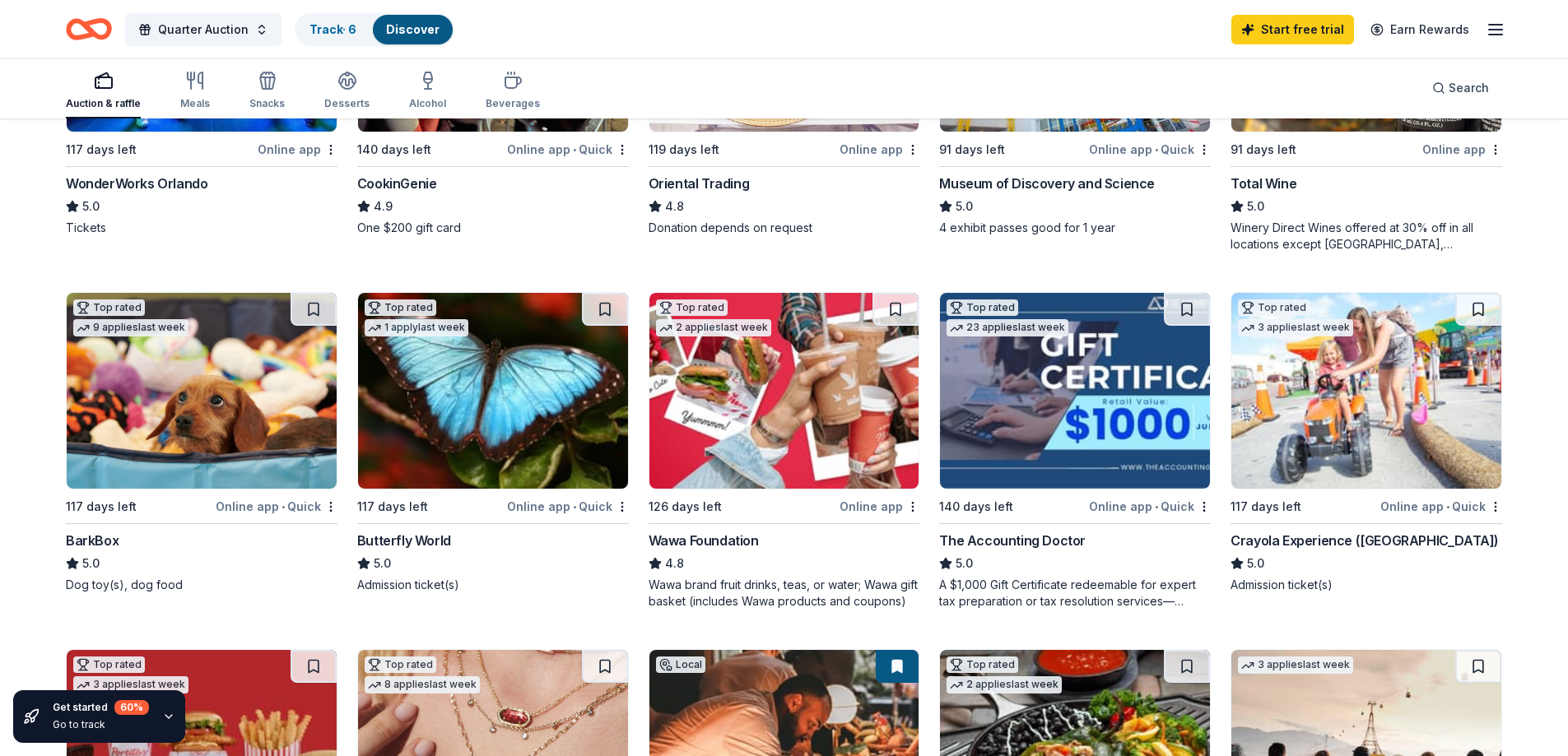
click at [144, 463] on img at bounding box center [202, 390] width 270 height 196
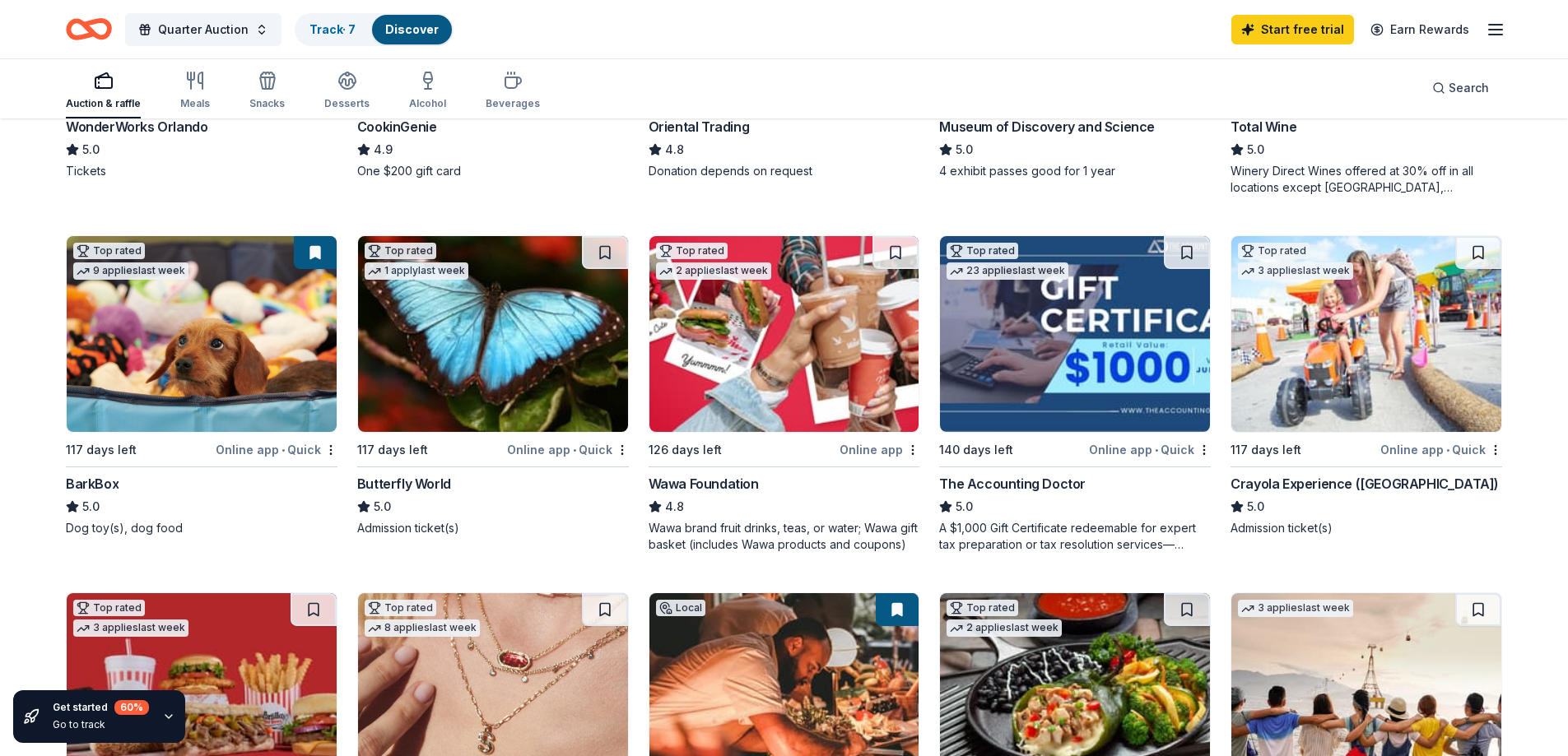
scroll to position [414, 0]
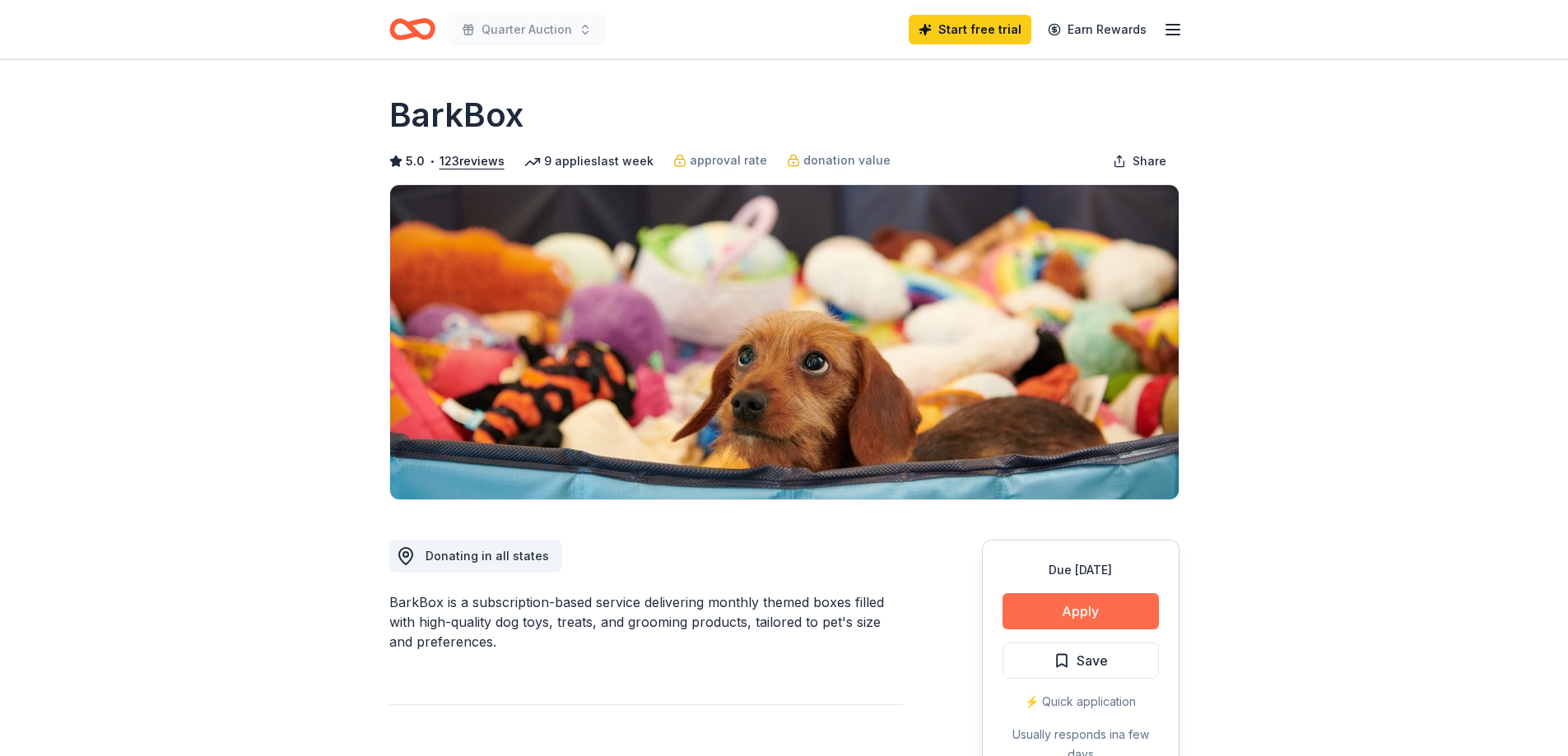
click at [1106, 606] on button "Apply" at bounding box center [1080, 611] width 157 height 36
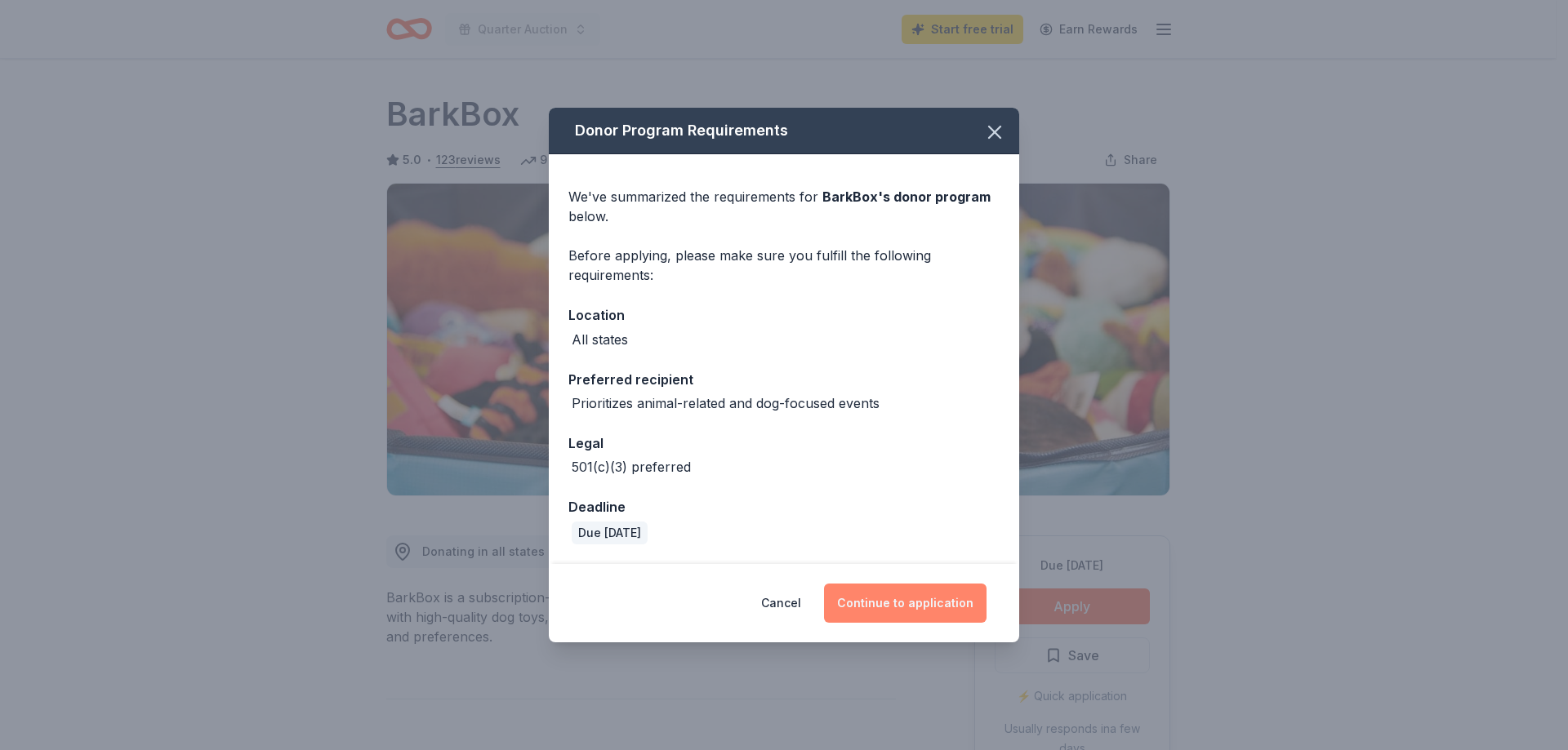
click at [904, 601] on button "Continue to application" at bounding box center [905, 603] width 162 height 39
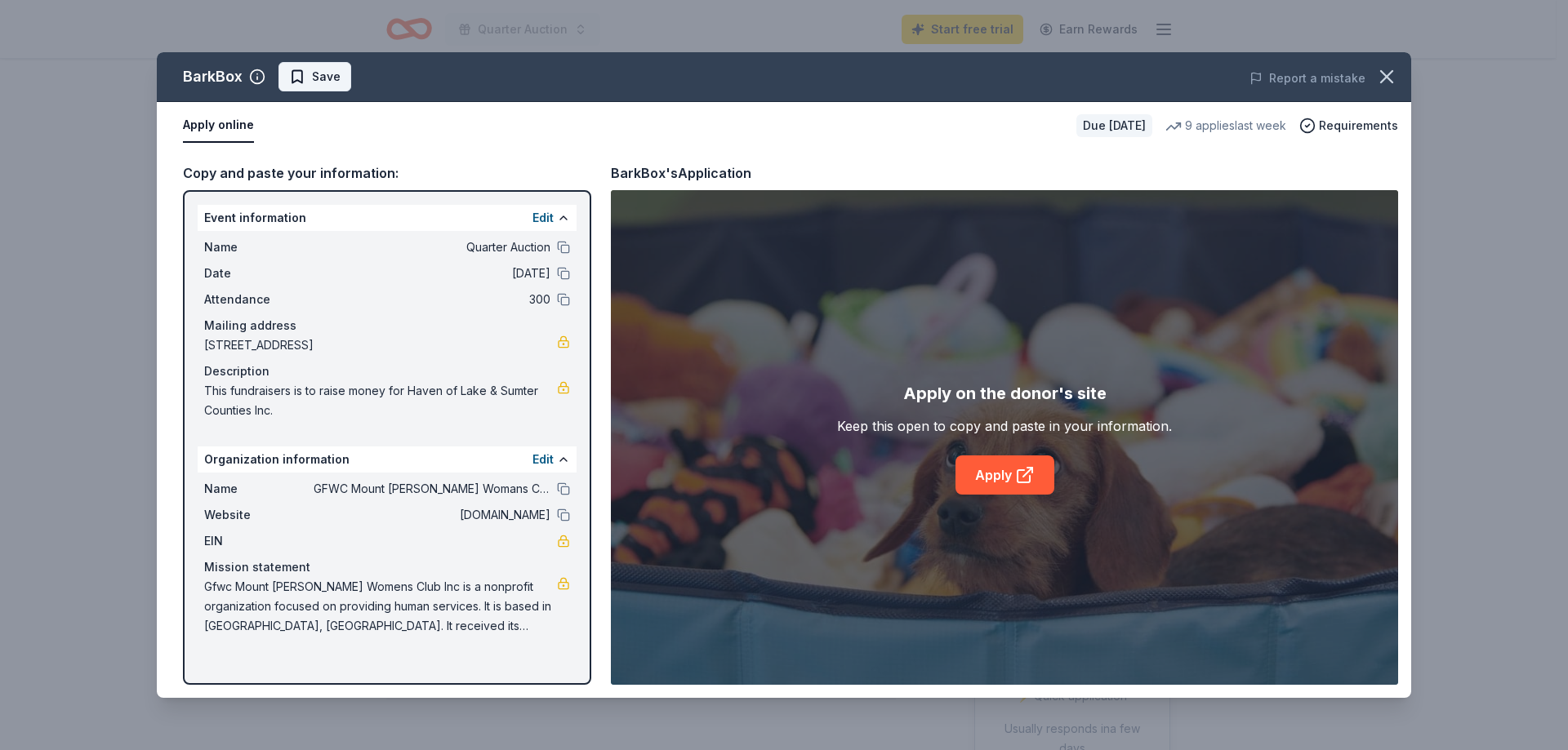
click at [308, 70] on span "Save" at bounding box center [314, 76] width 51 height 19
click at [992, 482] on link "Apply" at bounding box center [1004, 475] width 99 height 39
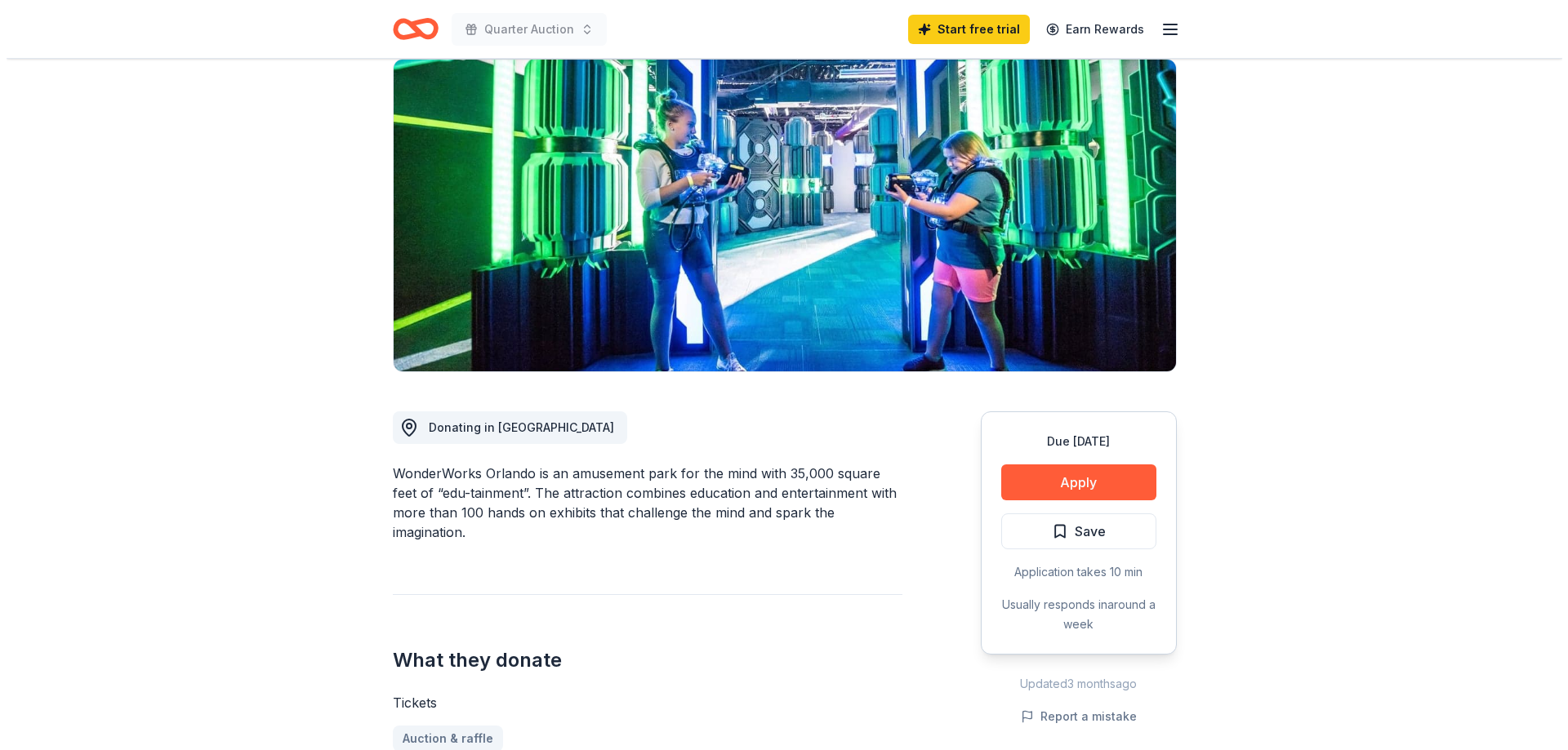
scroll to position [9, 0]
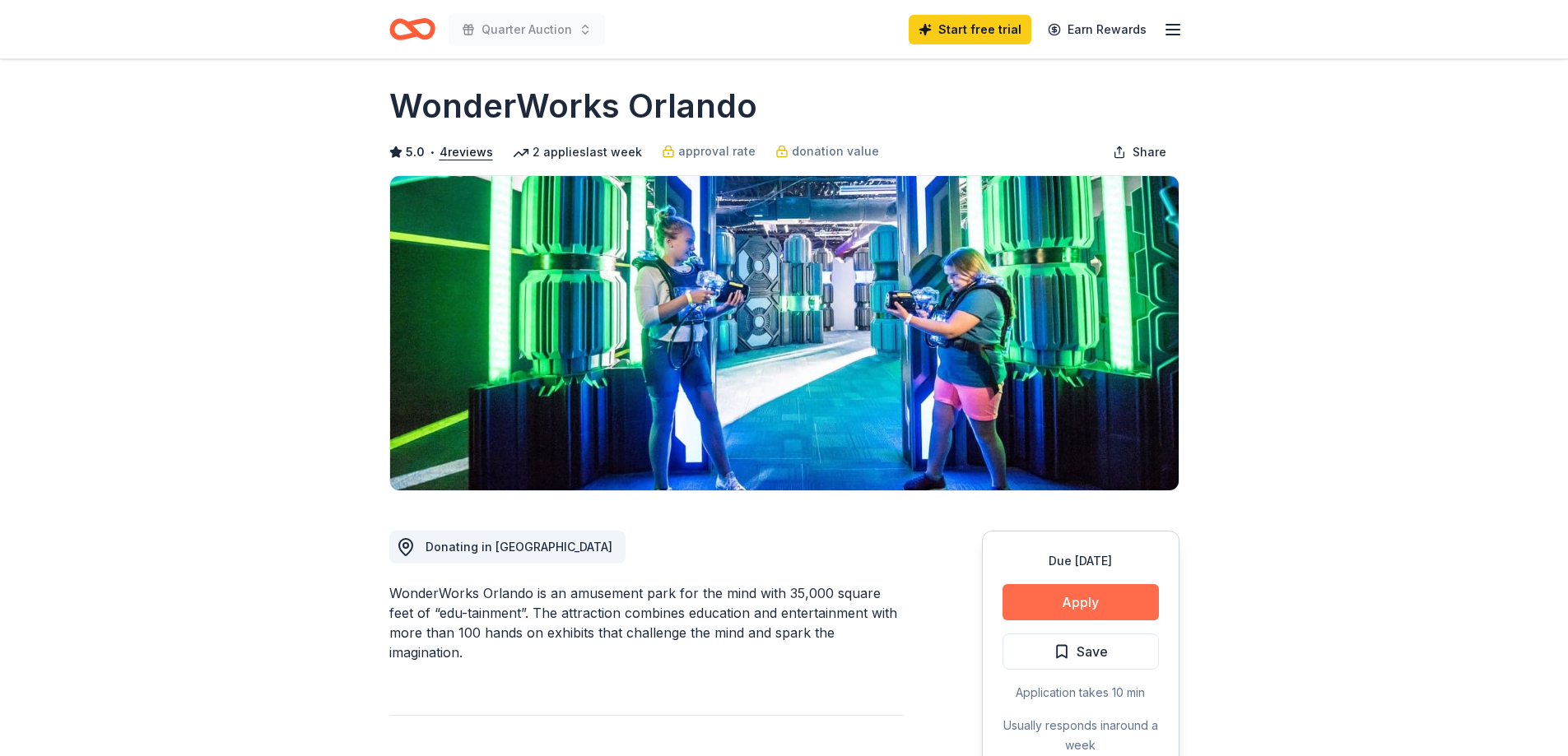
click at [1063, 600] on button "Apply" at bounding box center [1080, 602] width 157 height 36
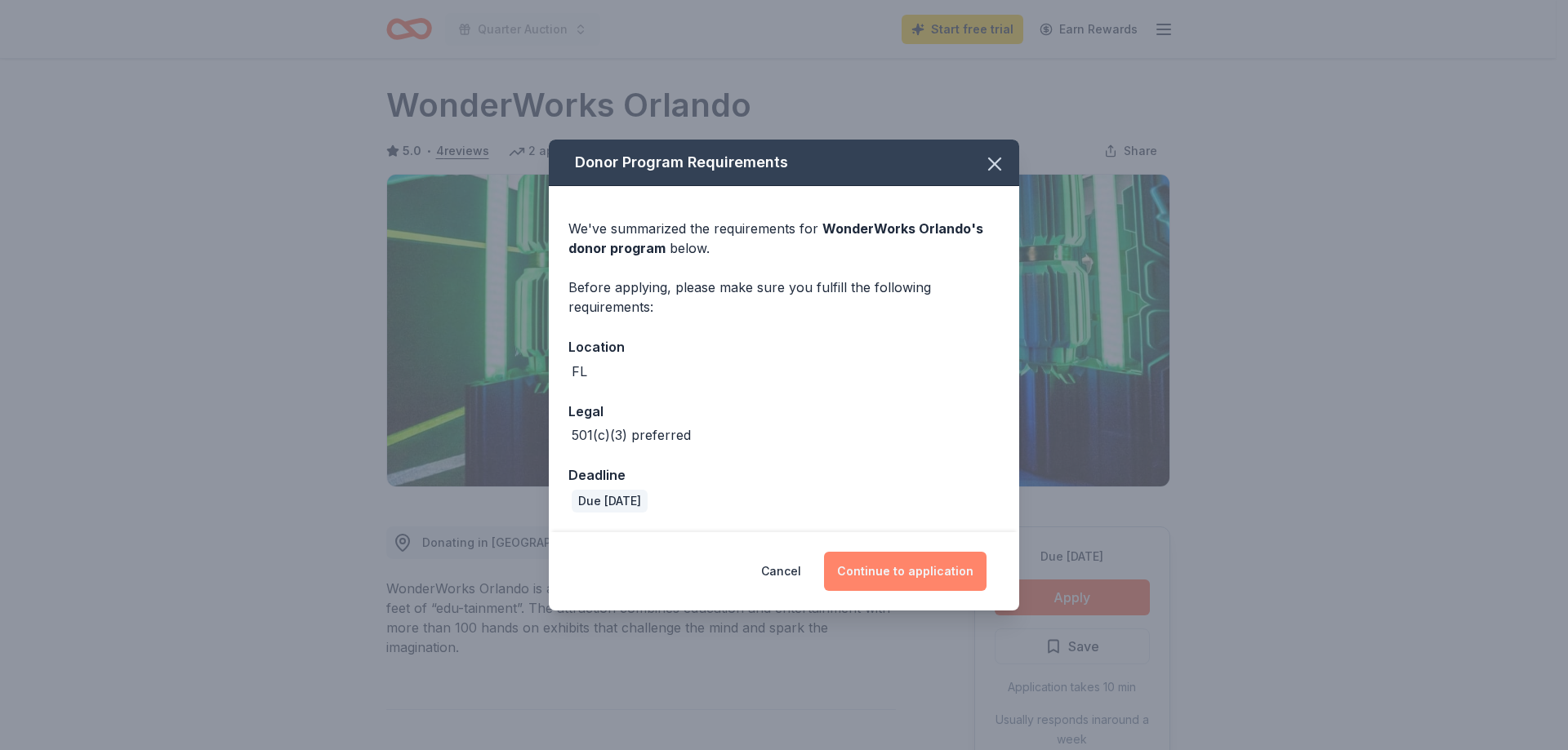
click at [878, 569] on button "Continue to application" at bounding box center [905, 571] width 162 height 39
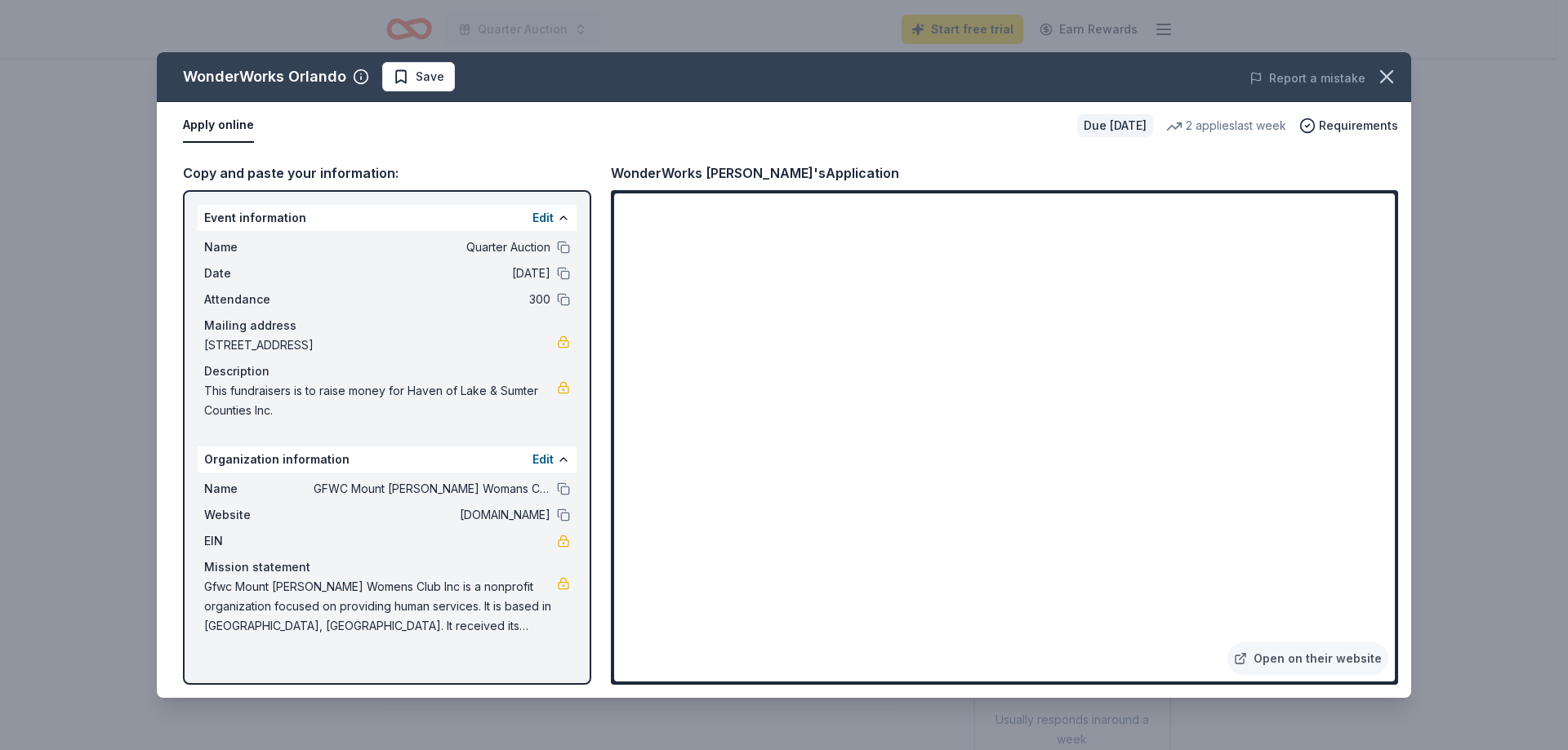
click at [572, 514] on div "Name GFWC Mount [PERSON_NAME] Womans Club Website [DOMAIN_NAME] EIN Mission sta…" at bounding box center [386, 558] width 379 height 170
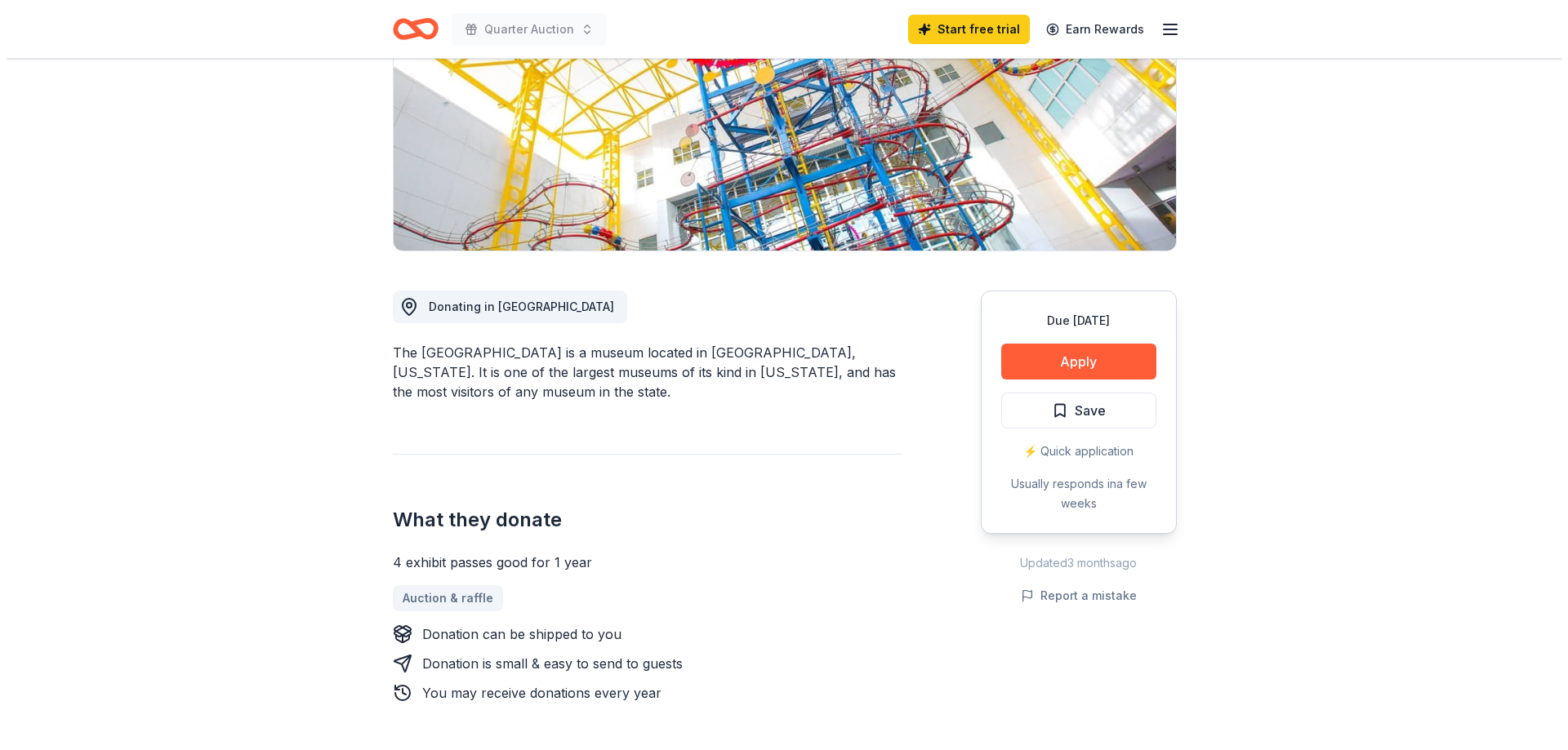
scroll to position [235, 0]
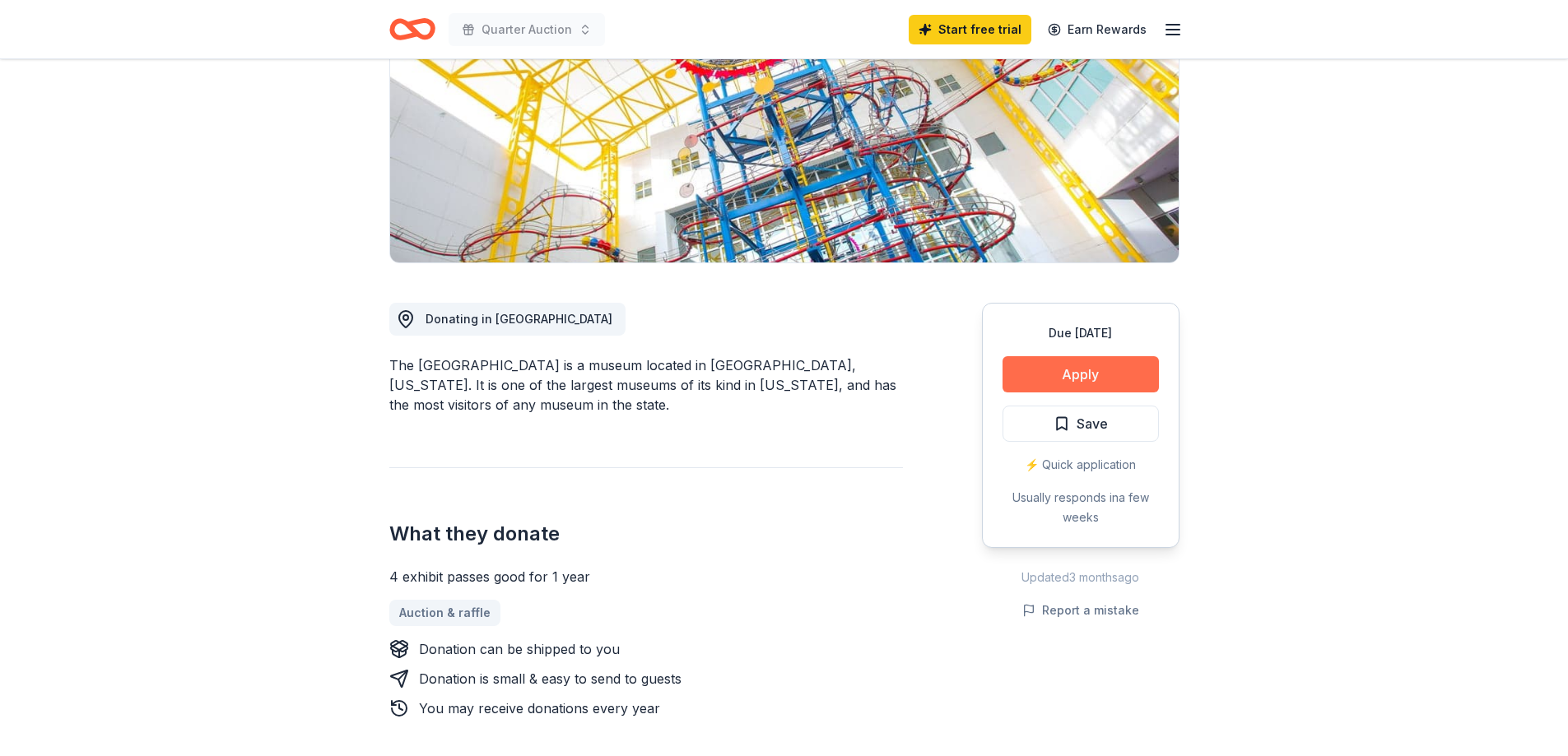
click at [1068, 369] on button "Apply" at bounding box center [1080, 374] width 157 height 36
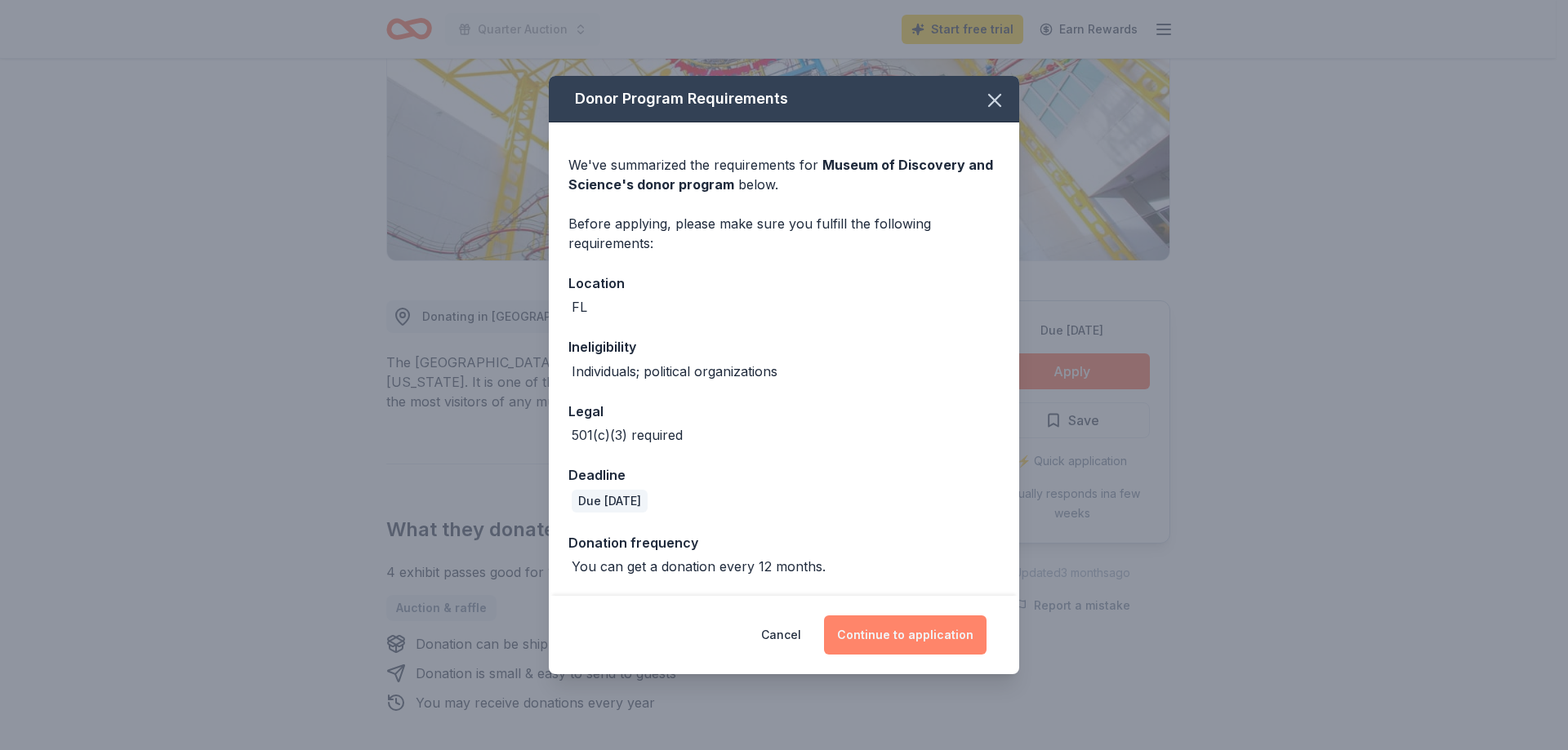
click at [929, 631] on button "Continue to application" at bounding box center [905, 635] width 162 height 39
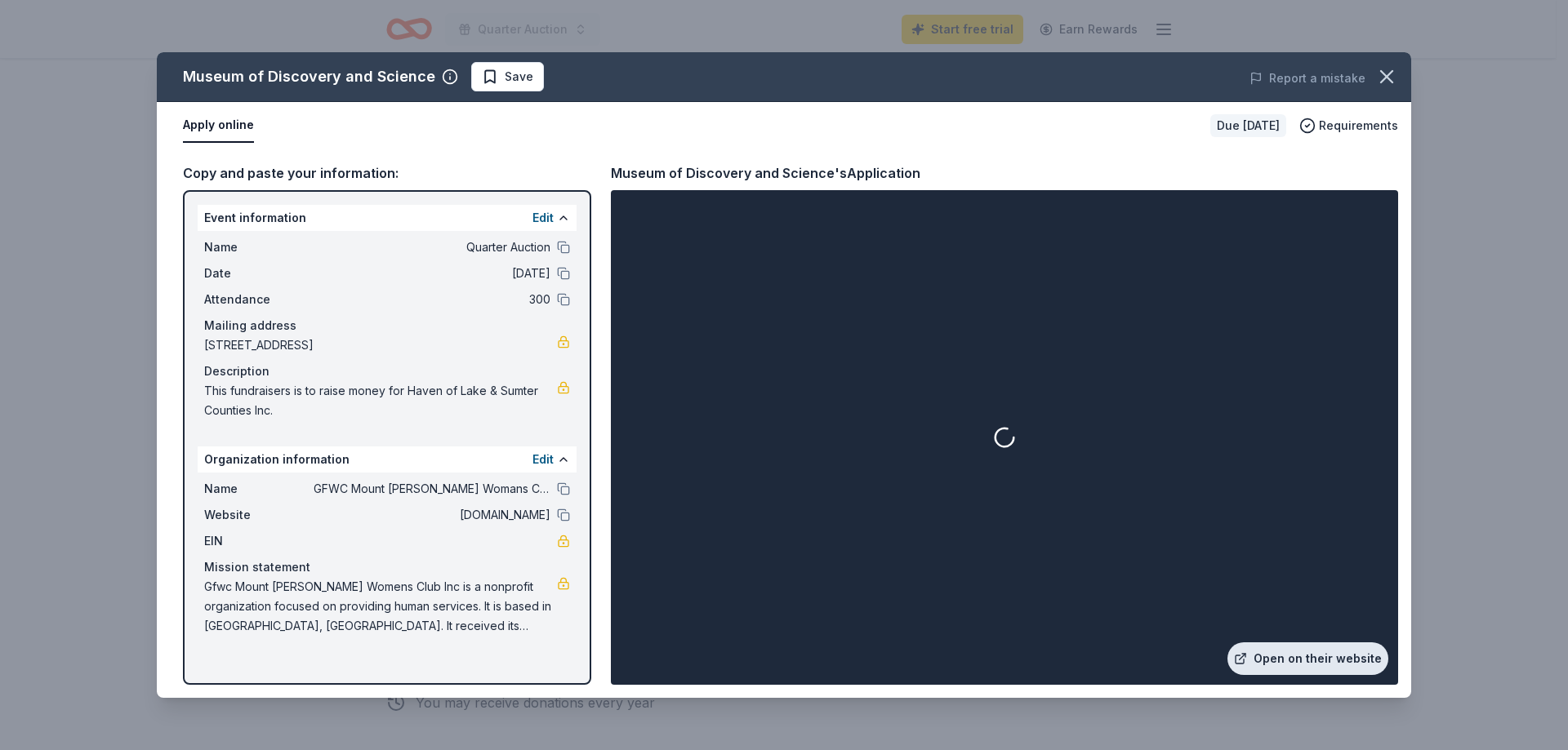
click at [1321, 658] on link "Open on their website" at bounding box center [1308, 658] width 161 height 33
